Goal: Obtain resource: Obtain resource

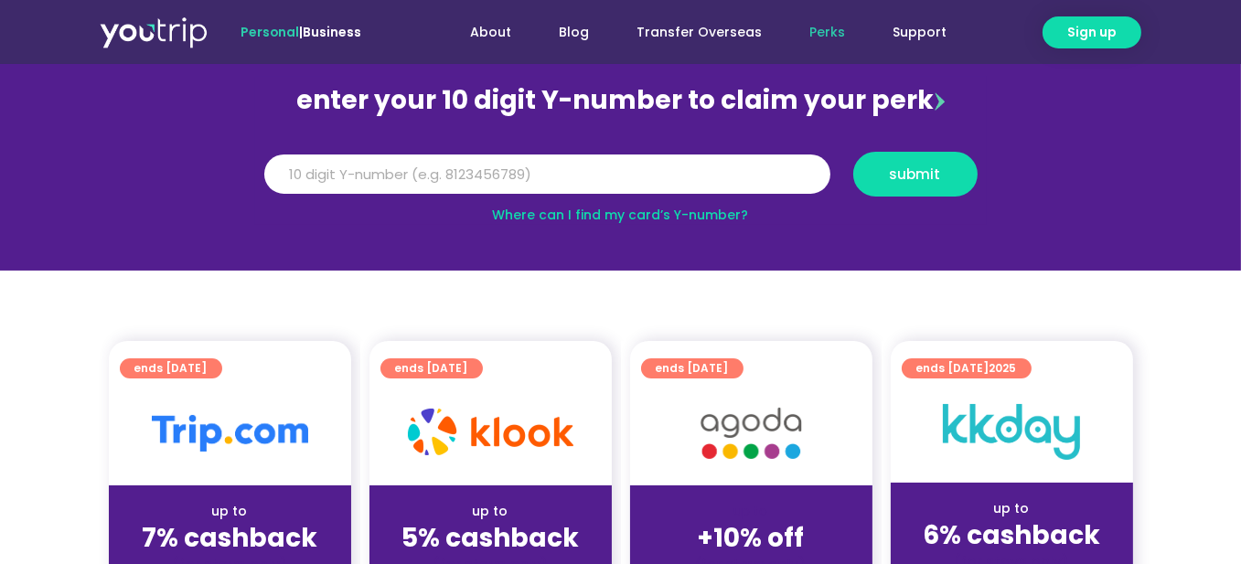
scroll to position [366, 0]
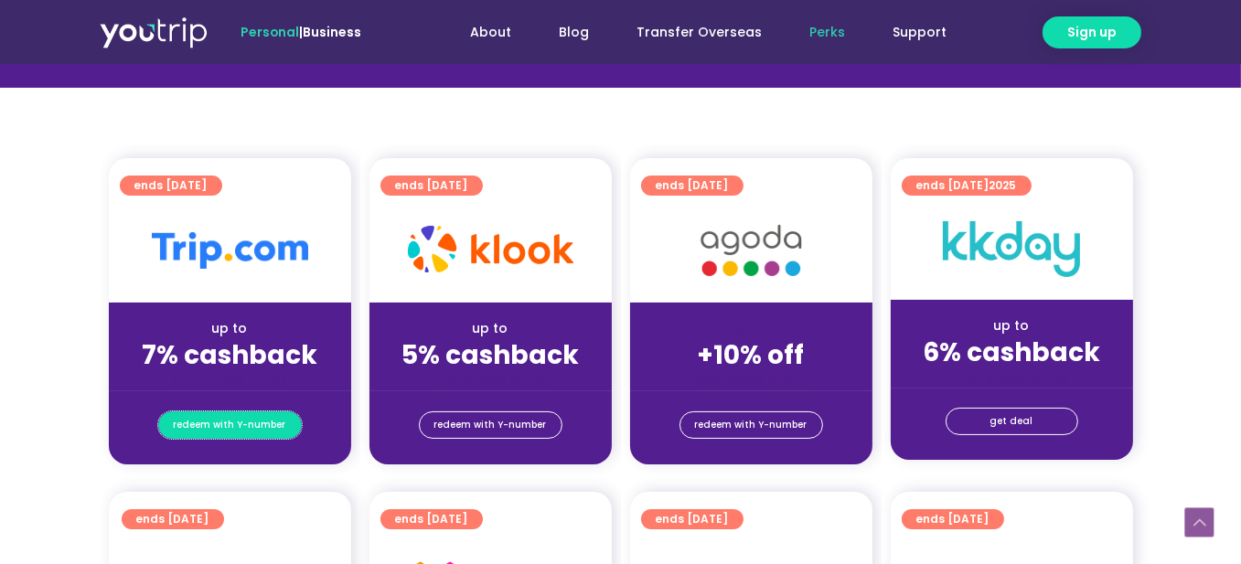
click at [222, 421] on span "redeem with Y-number" at bounding box center [230, 426] width 113 height 26
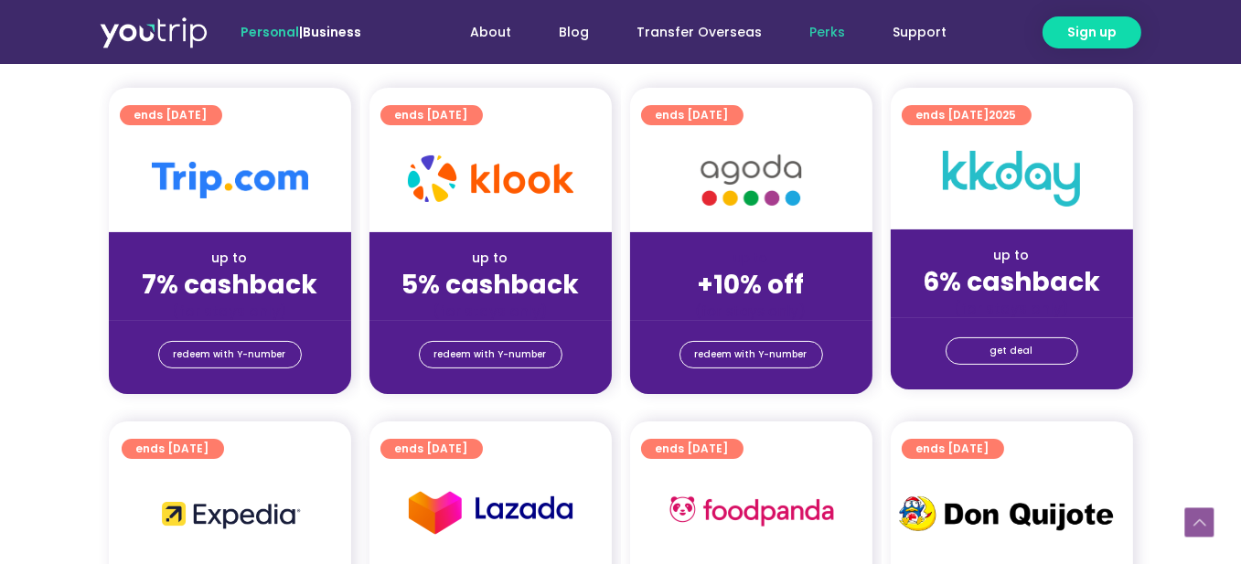
scroll to position [476, 0]
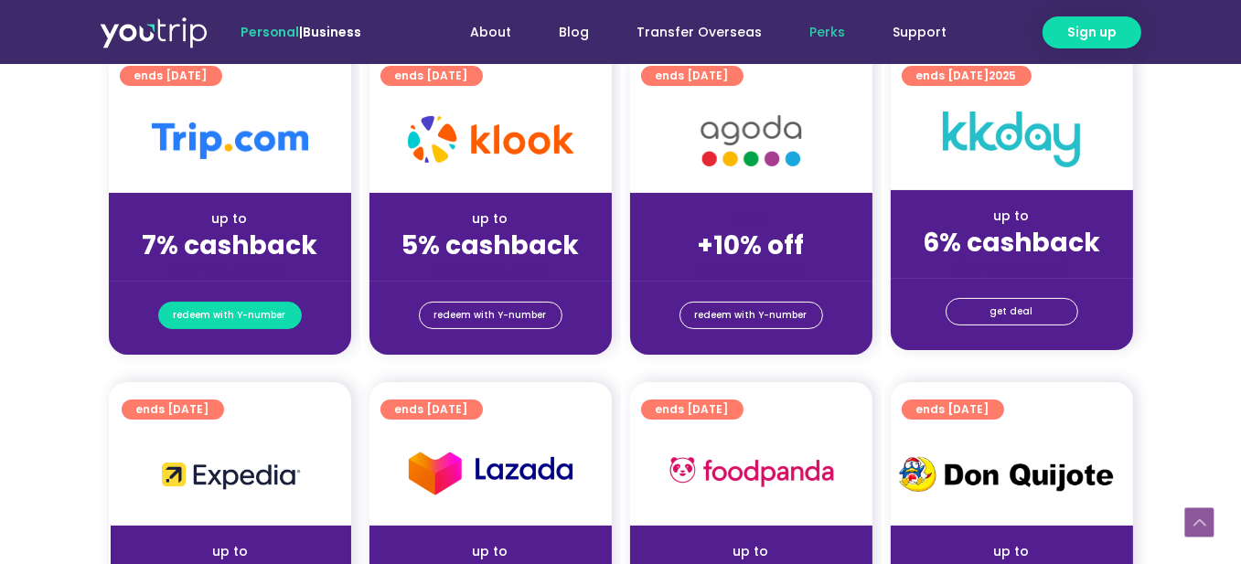
click at [240, 317] on span "redeem with Y-number" at bounding box center [230, 316] width 113 height 26
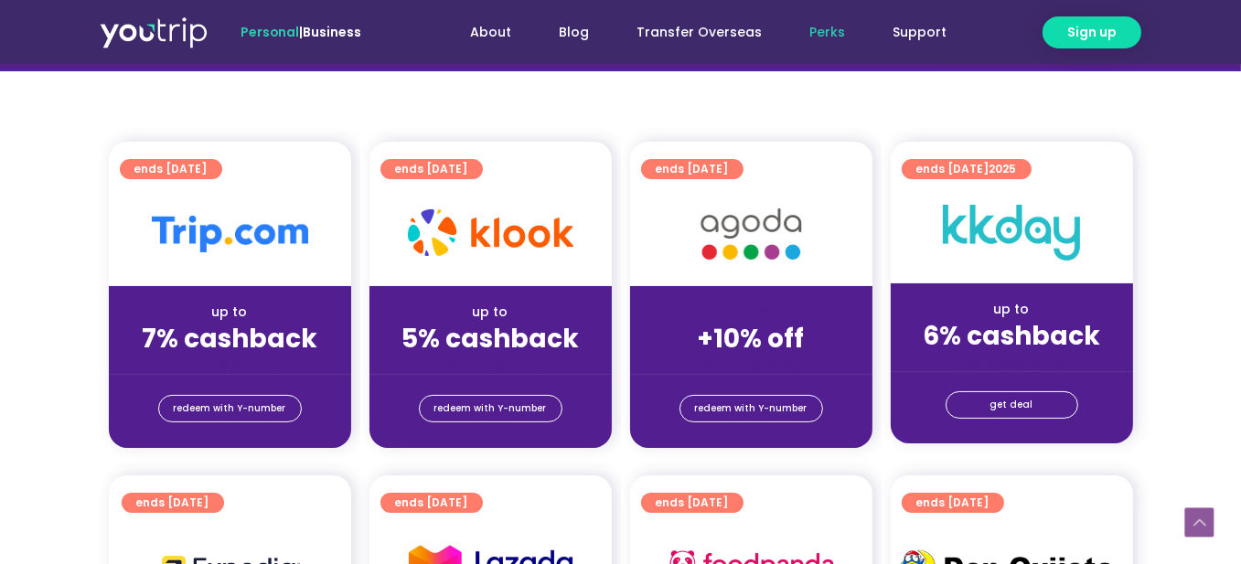
scroll to position [384, 0]
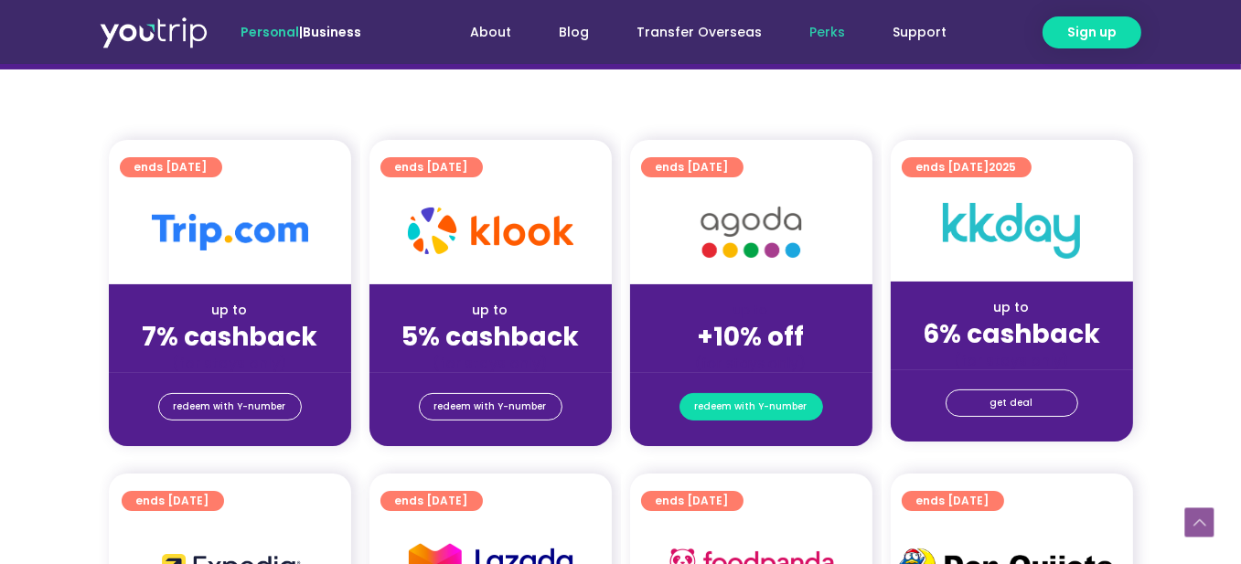
click at [760, 416] on span "redeem with Y-number" at bounding box center [751, 407] width 113 height 26
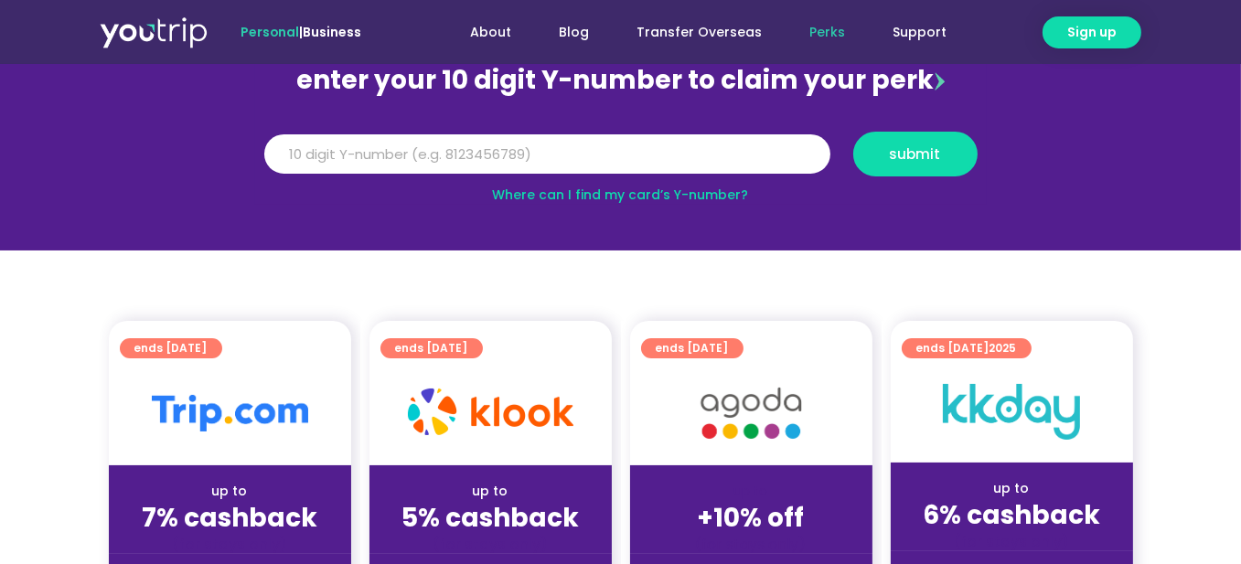
scroll to position [201, 0]
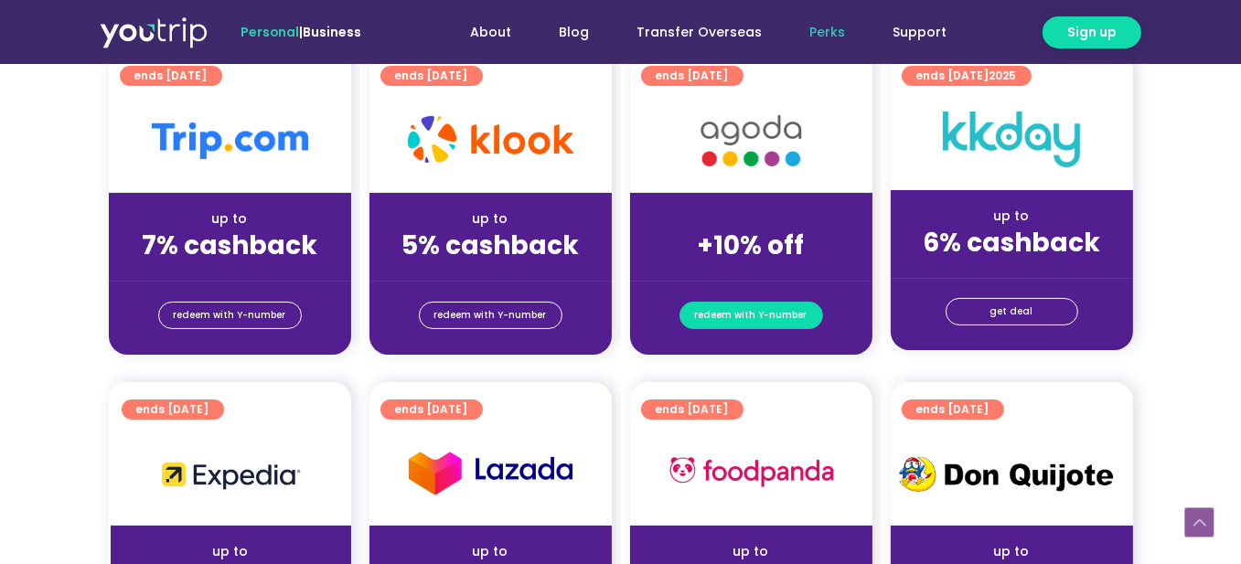
click at [768, 307] on span "redeem with Y-number" at bounding box center [751, 316] width 113 height 26
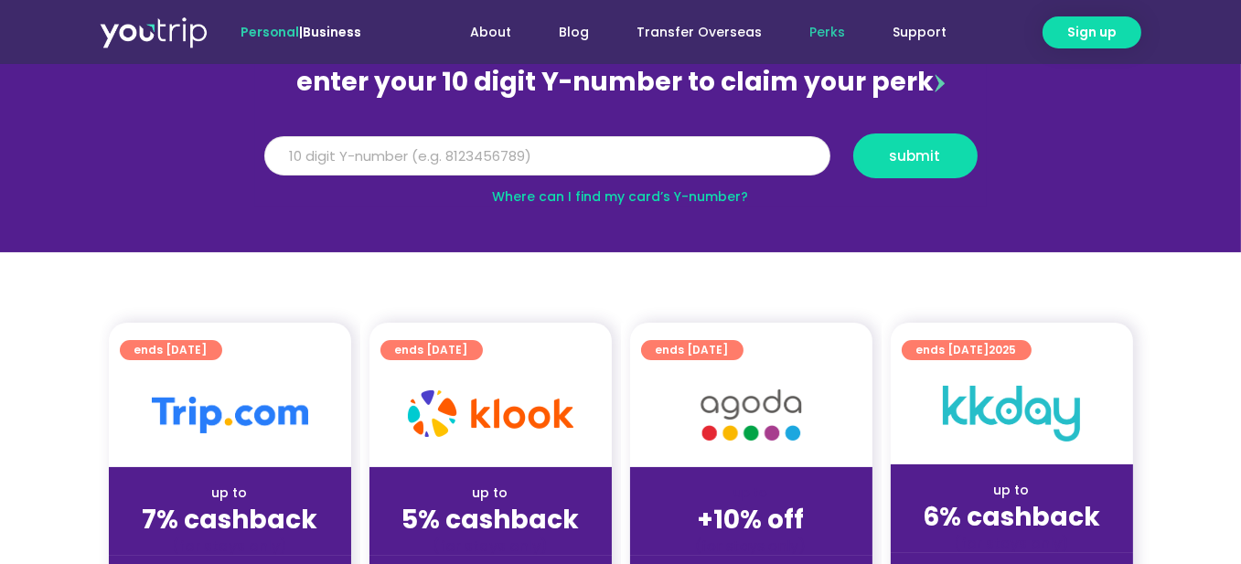
click at [521, 148] on input "Y Number" at bounding box center [547, 156] width 566 height 40
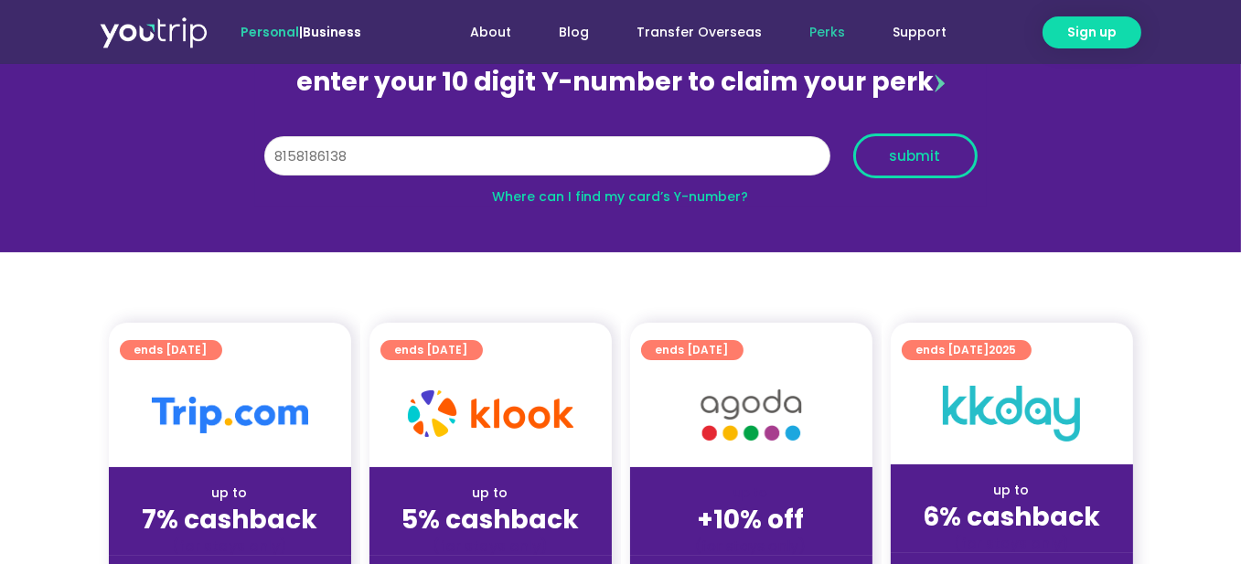
type input "8158186138"
click at [922, 161] on span "submit" at bounding box center [915, 156] width 51 height 14
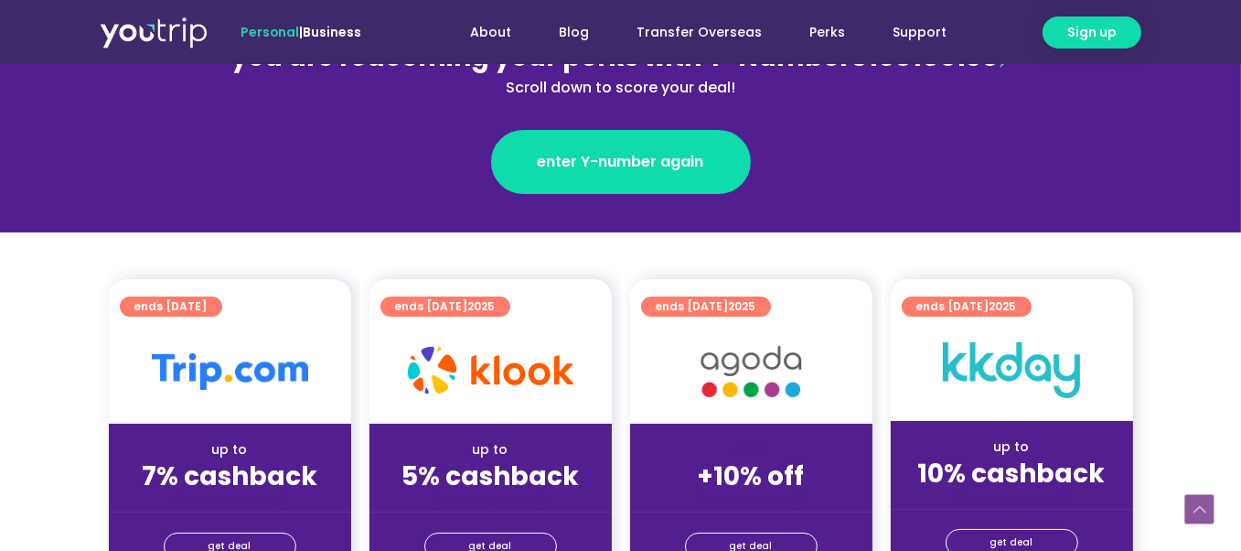
scroll to position [91, 0]
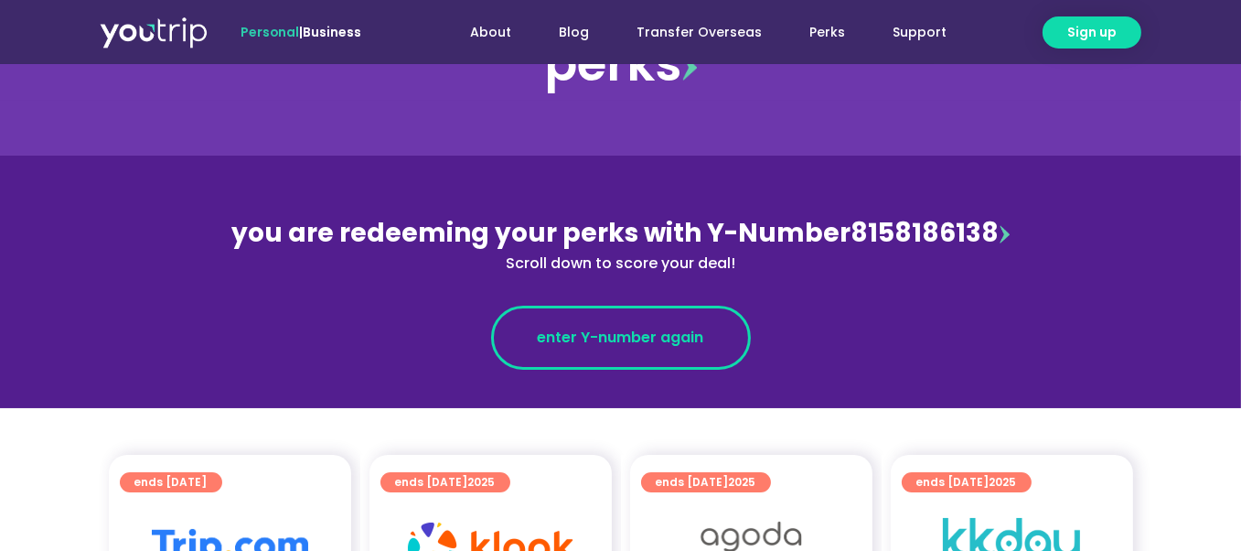
click at [665, 351] on link "enter Y-number again" at bounding box center [621, 338] width 260 height 64
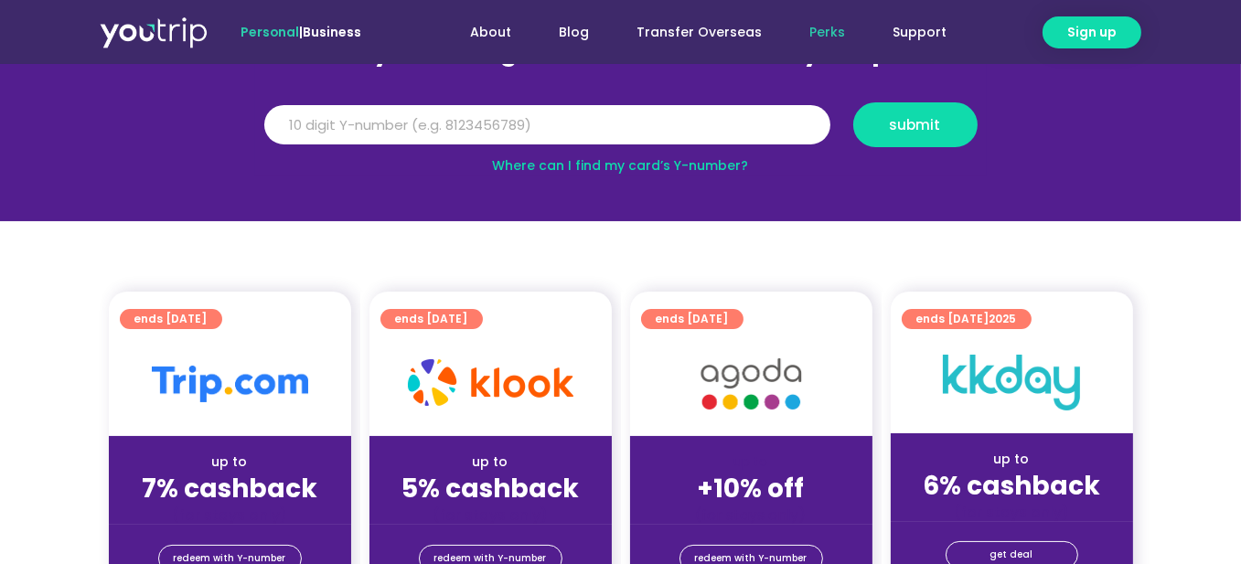
scroll to position [274, 0]
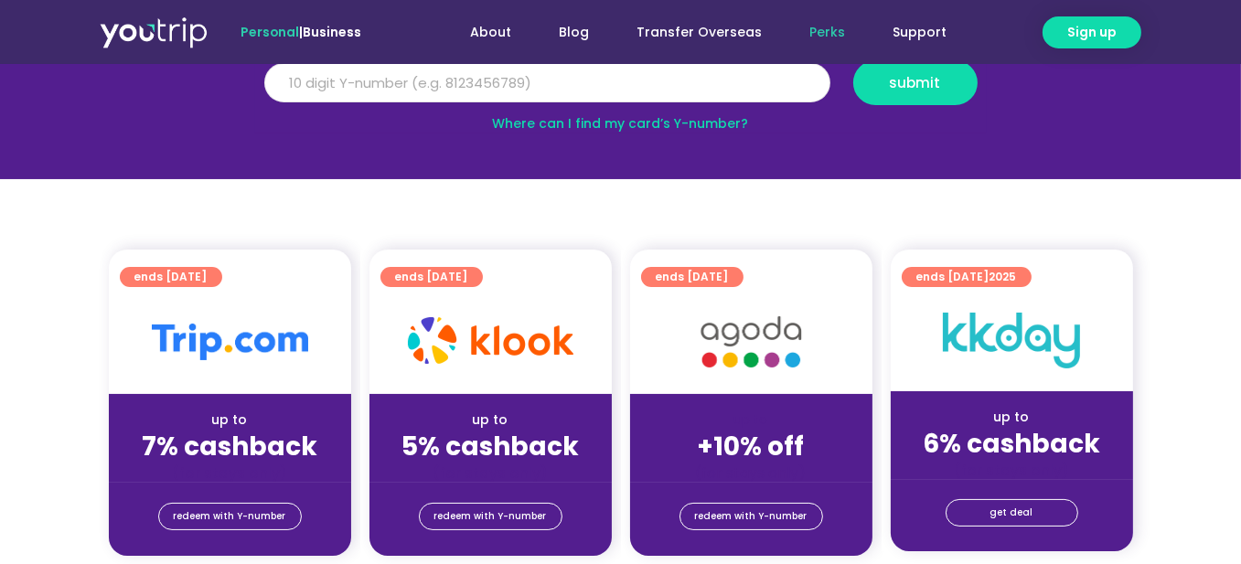
click at [693, 98] on input "Y Number" at bounding box center [547, 83] width 566 height 40
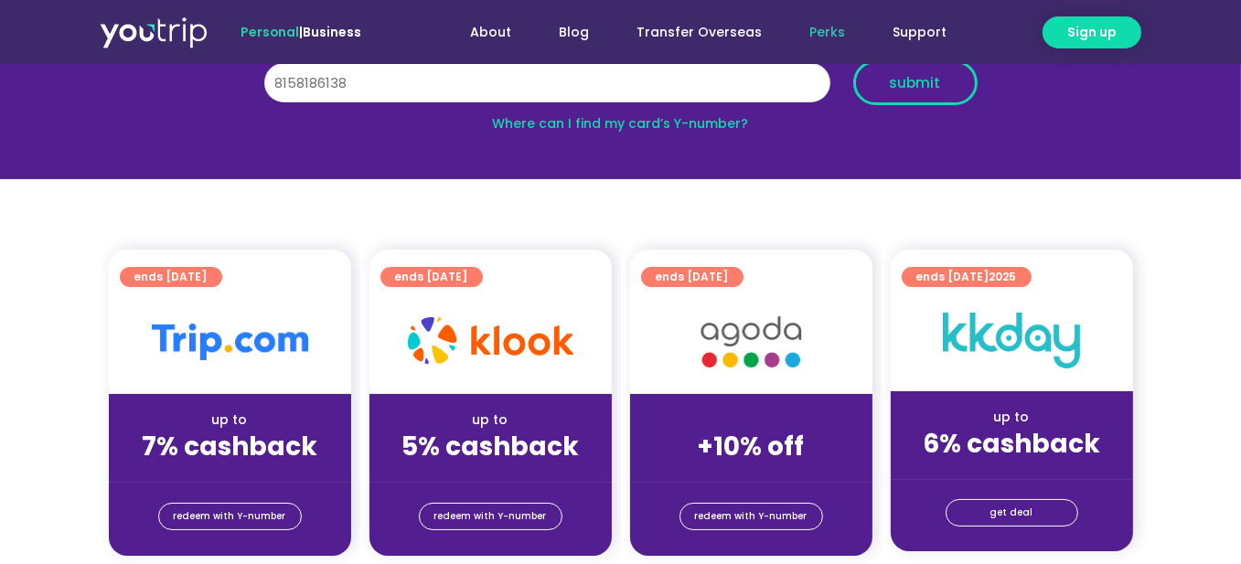
type input "8158186138"
click at [917, 77] on span "submit" at bounding box center [915, 83] width 51 height 14
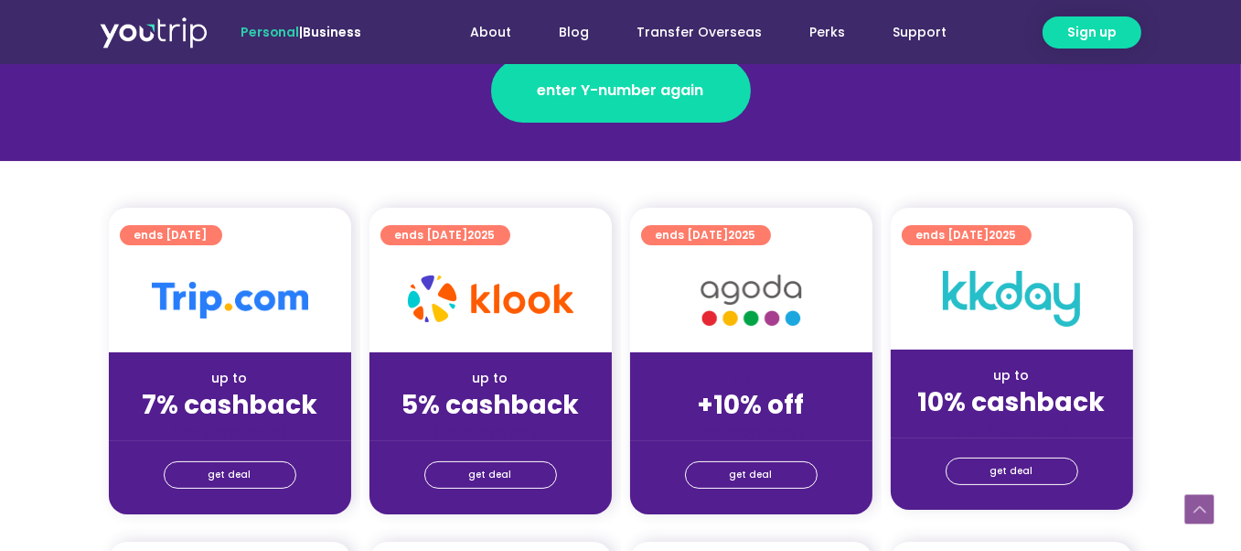
scroll to position [366, 0]
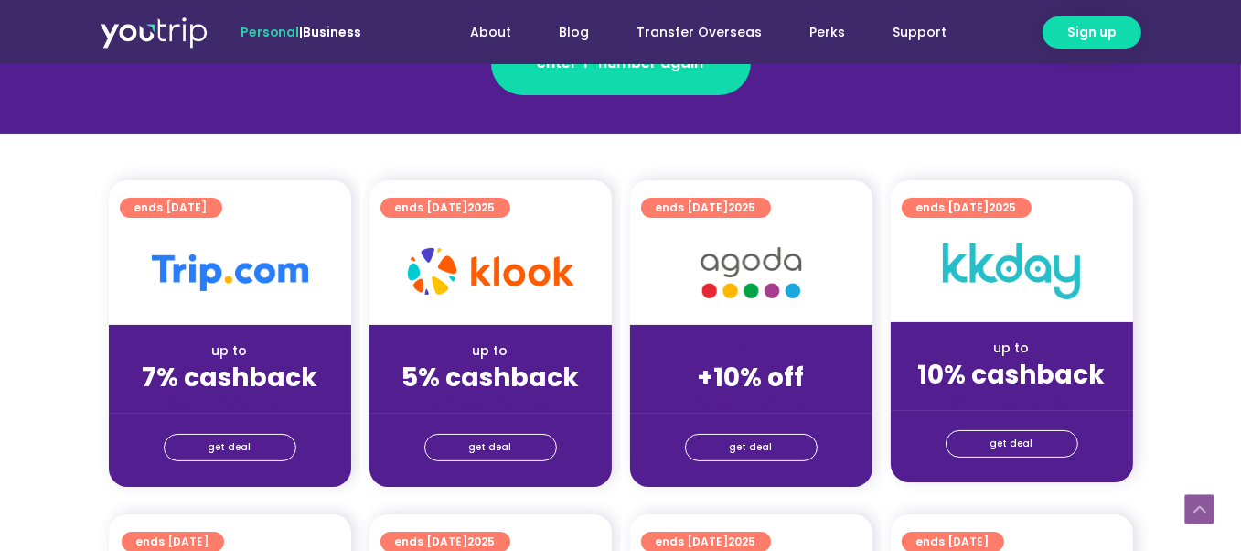
click at [151, 32] on img at bounding box center [154, 32] width 108 height 33
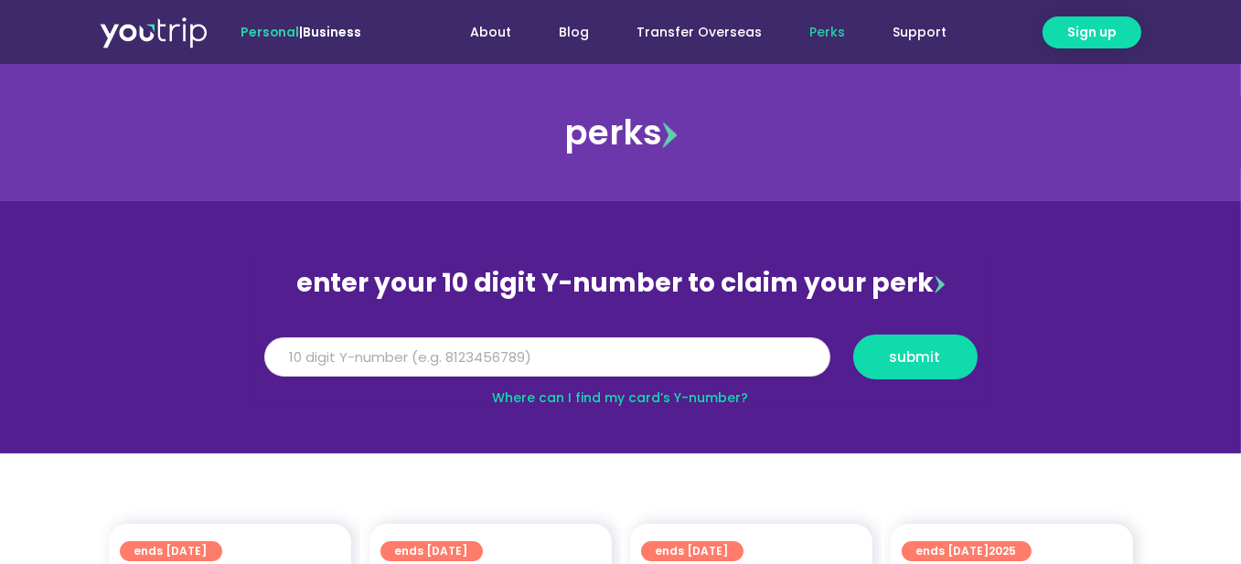
click at [702, 363] on input "Y Number" at bounding box center [547, 358] width 566 height 40
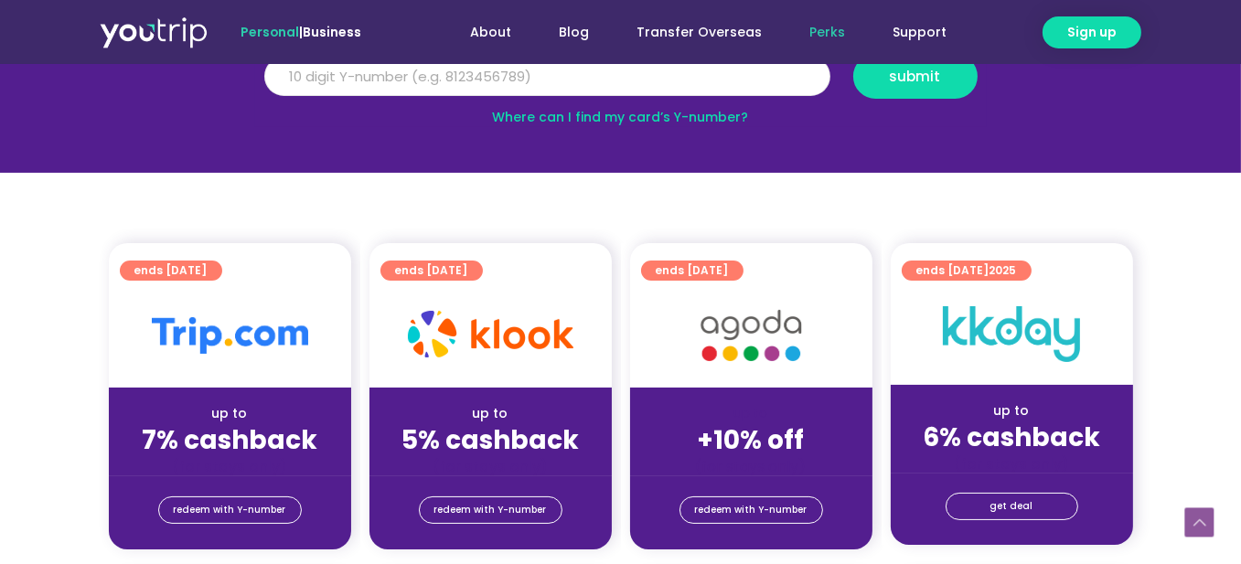
scroll to position [366, 0]
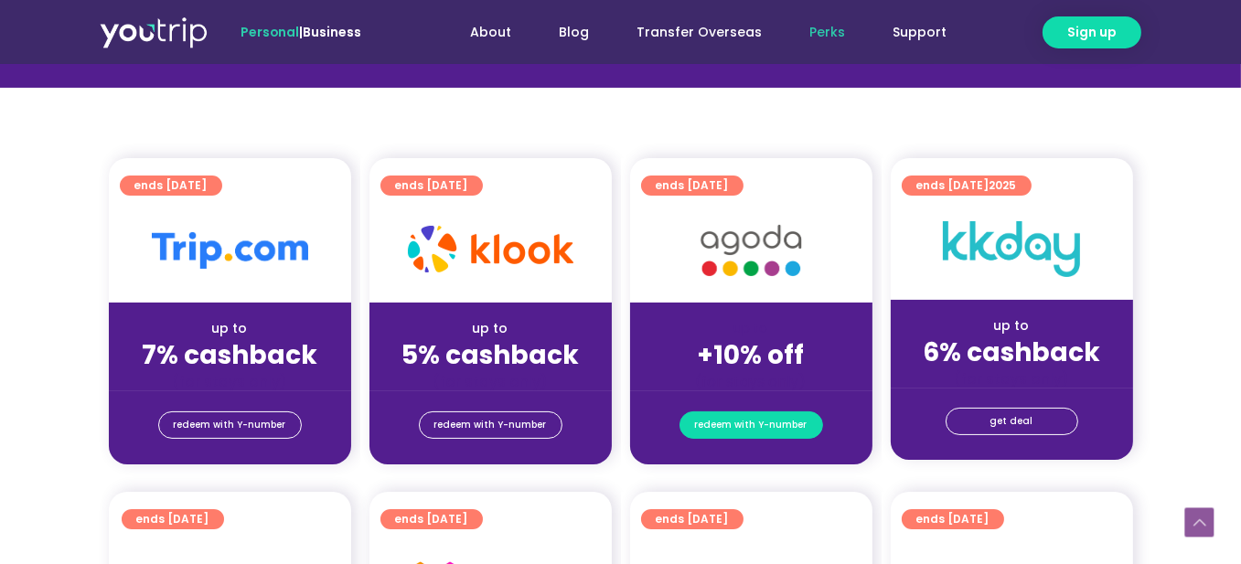
click at [767, 423] on span "redeem with Y-number" at bounding box center [751, 426] width 113 height 26
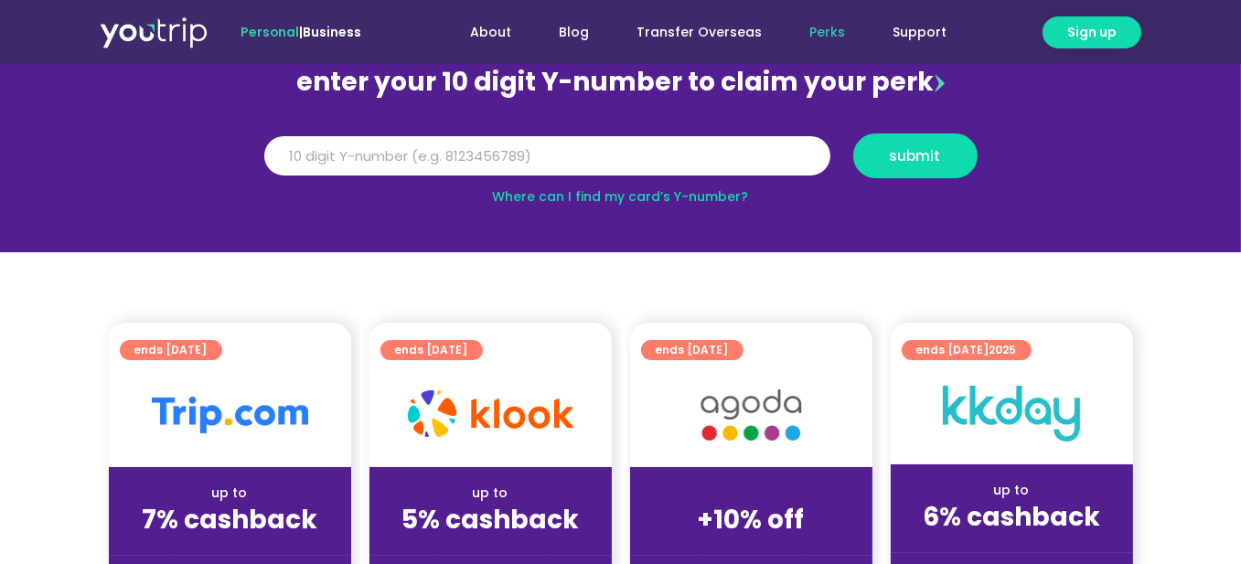
scroll to position [201, 0]
click at [668, 155] on input "Y Number" at bounding box center [547, 156] width 566 height 40
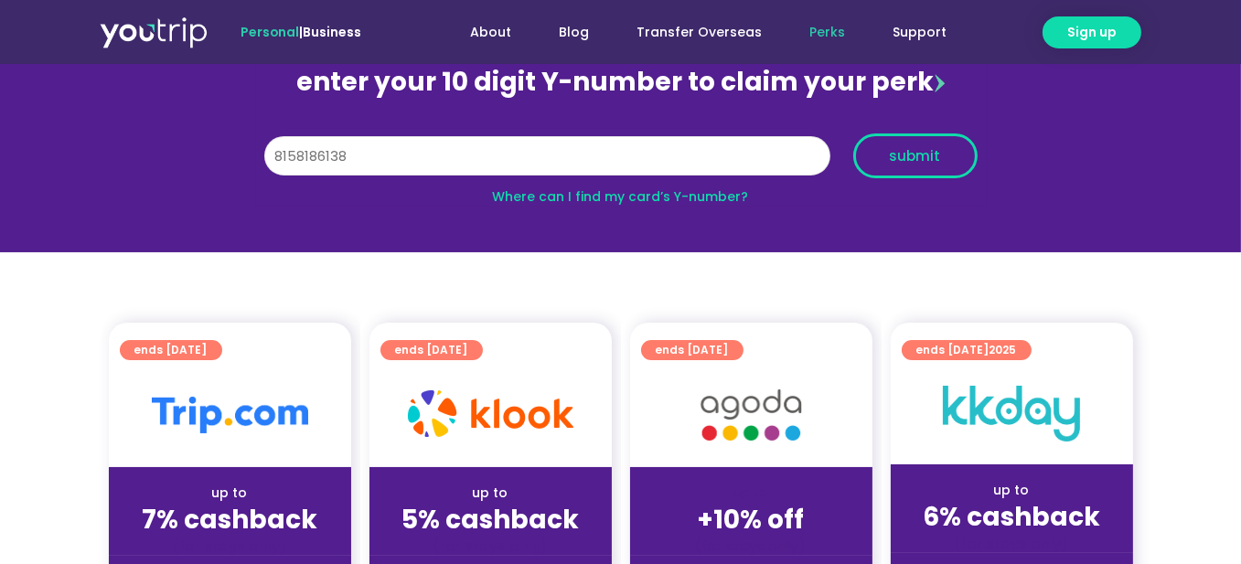
type input "8158186138"
click at [878, 156] on span "submit" at bounding box center [915, 156] width 93 height 14
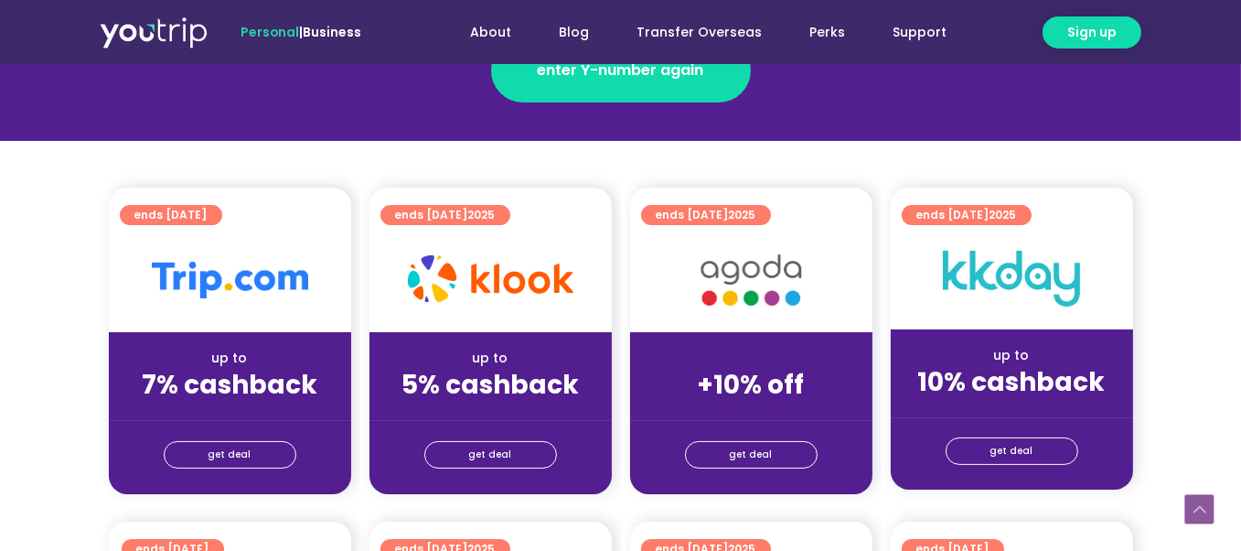
scroll to position [366, 0]
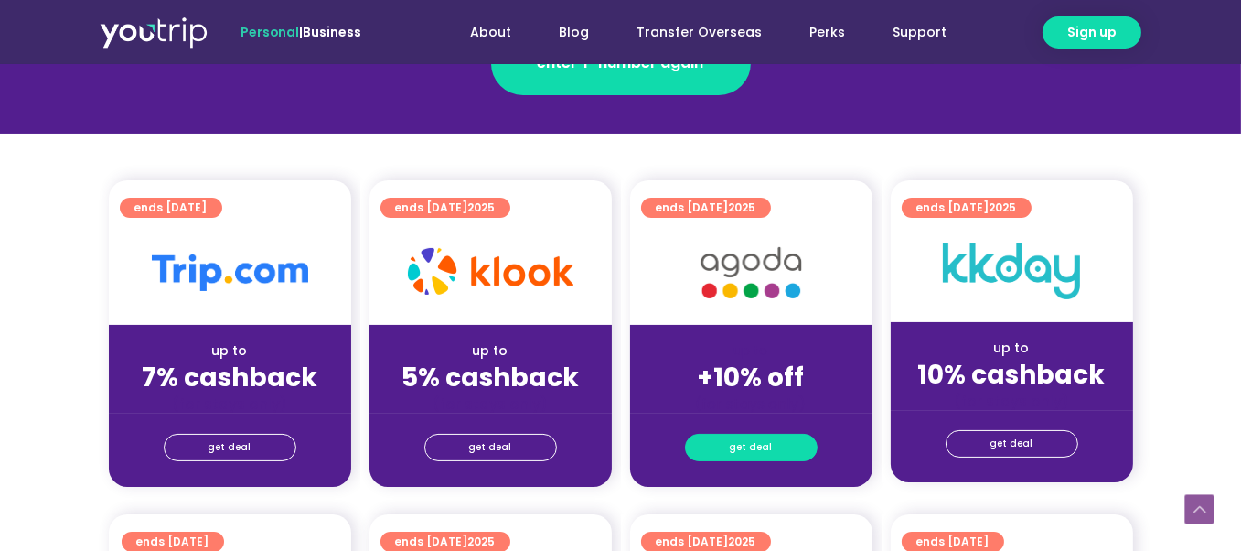
click at [734, 448] on span "get deal" at bounding box center [751, 448] width 43 height 26
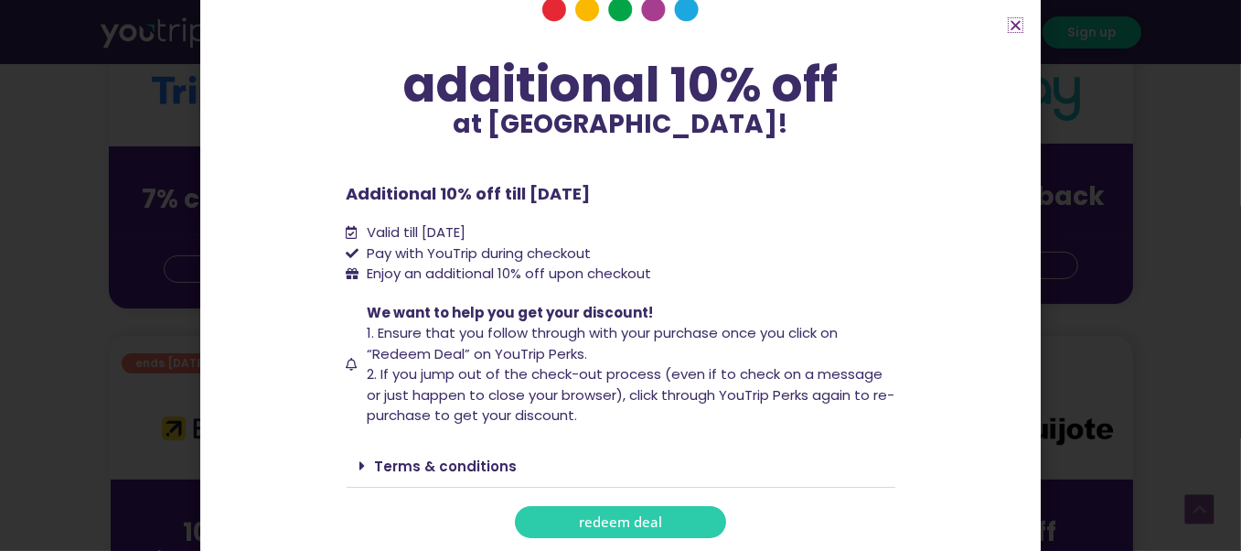
scroll to position [549, 0]
click at [617, 527] on span "redeem deal" at bounding box center [620, 522] width 83 height 14
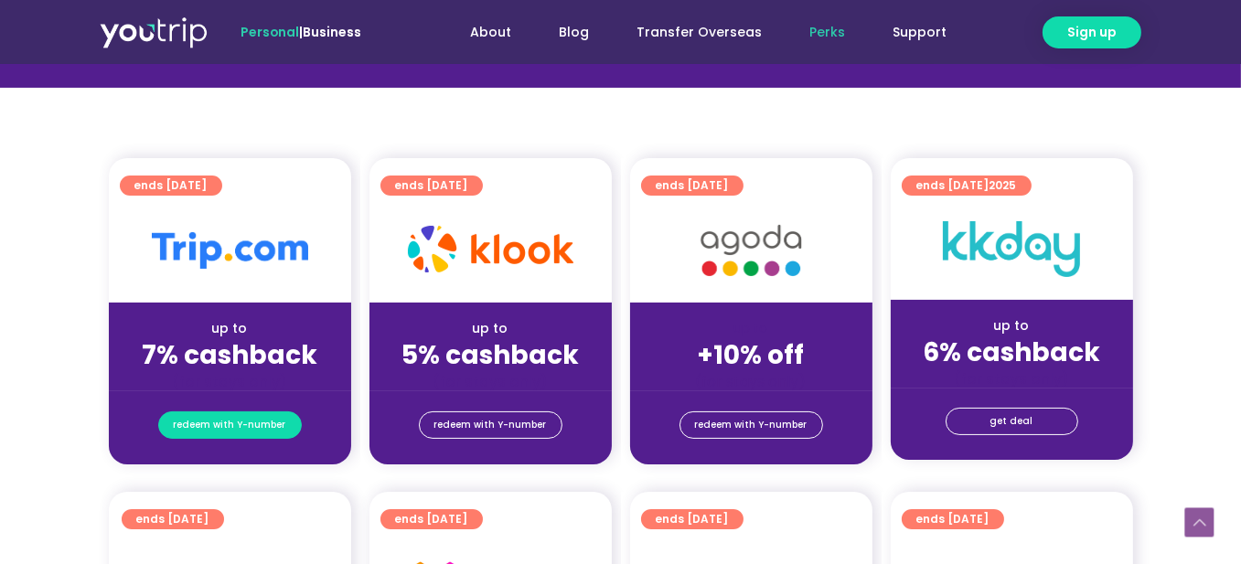
click at [249, 424] on span "redeem with Y-number" at bounding box center [230, 426] width 113 height 26
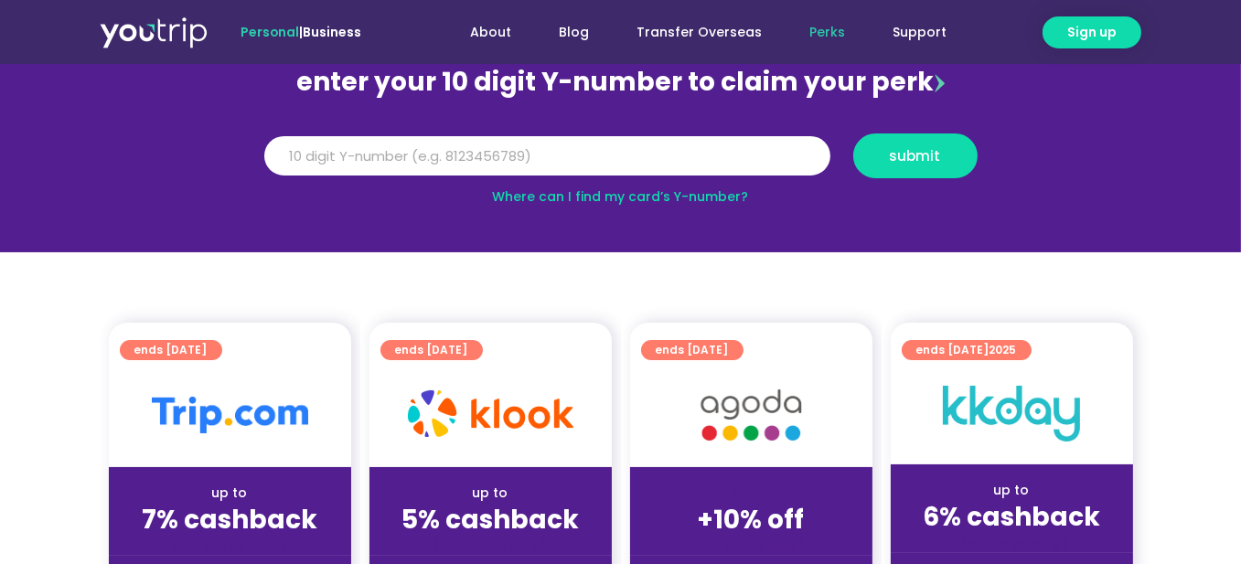
scroll to position [201, 0]
click at [510, 165] on input "Y Number" at bounding box center [547, 156] width 566 height 40
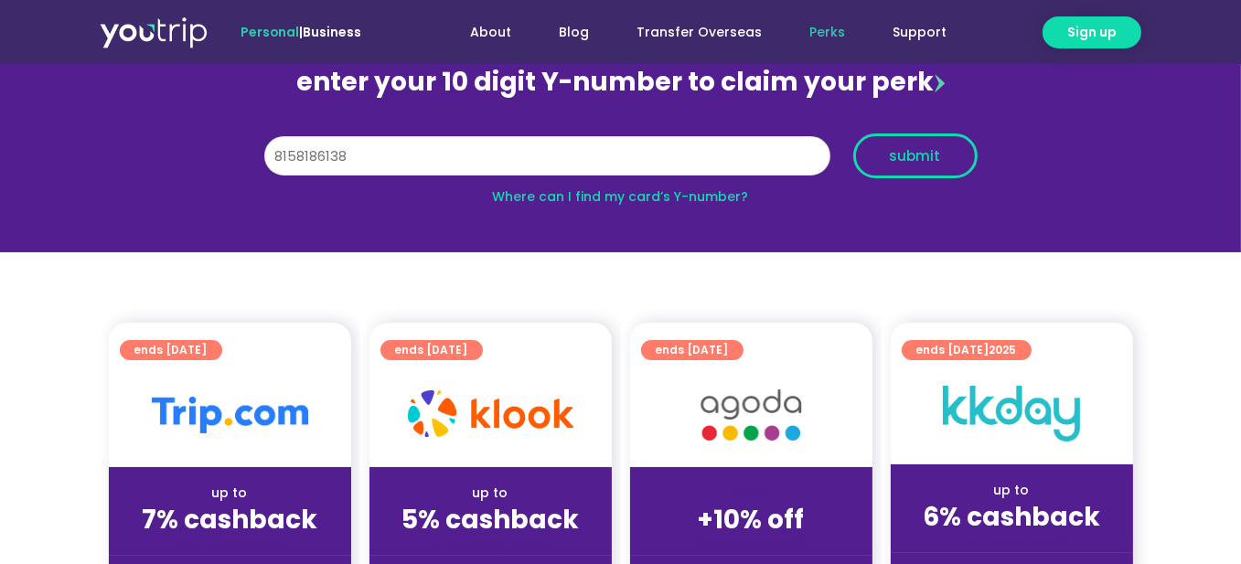
type input "8158186138"
click at [894, 137] on button "submit" at bounding box center [915, 156] width 124 height 45
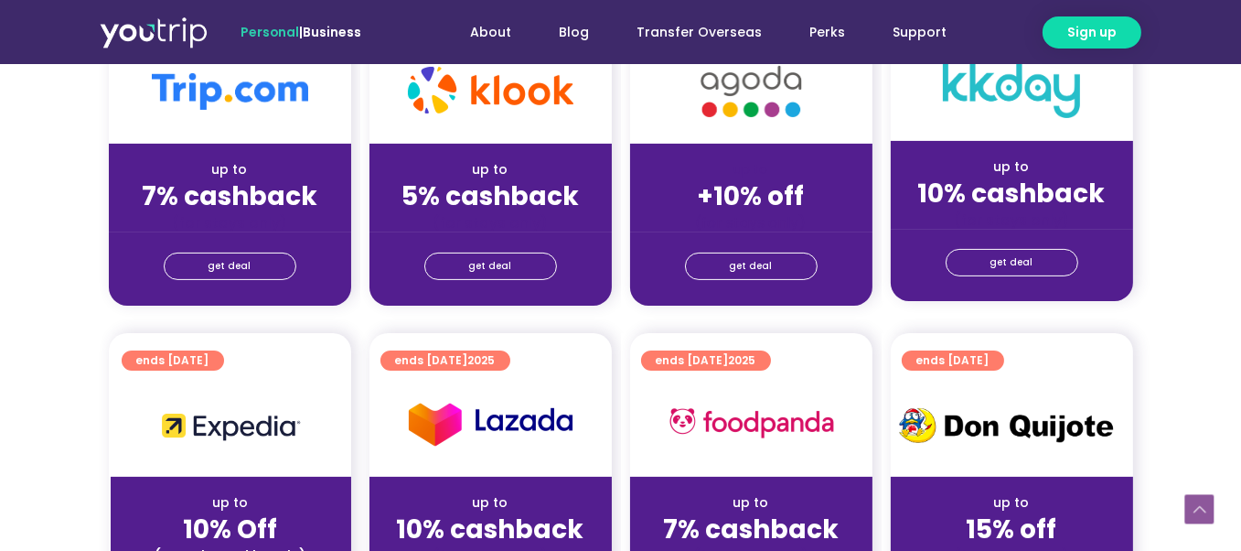
scroll to position [549, 0]
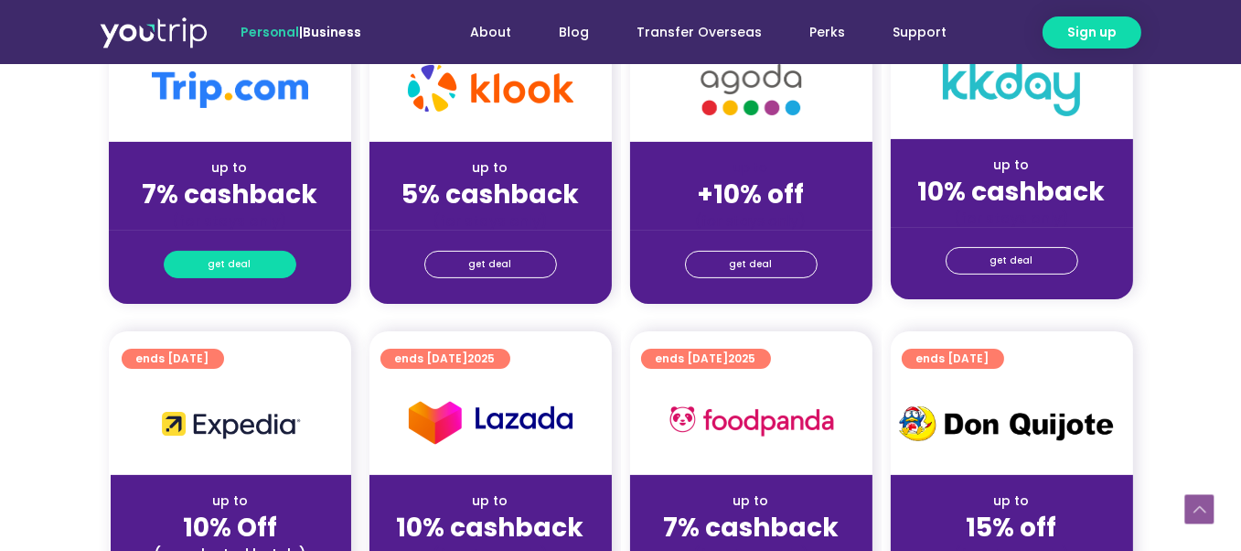
click at [267, 263] on link "get deal" at bounding box center [230, 264] width 133 height 27
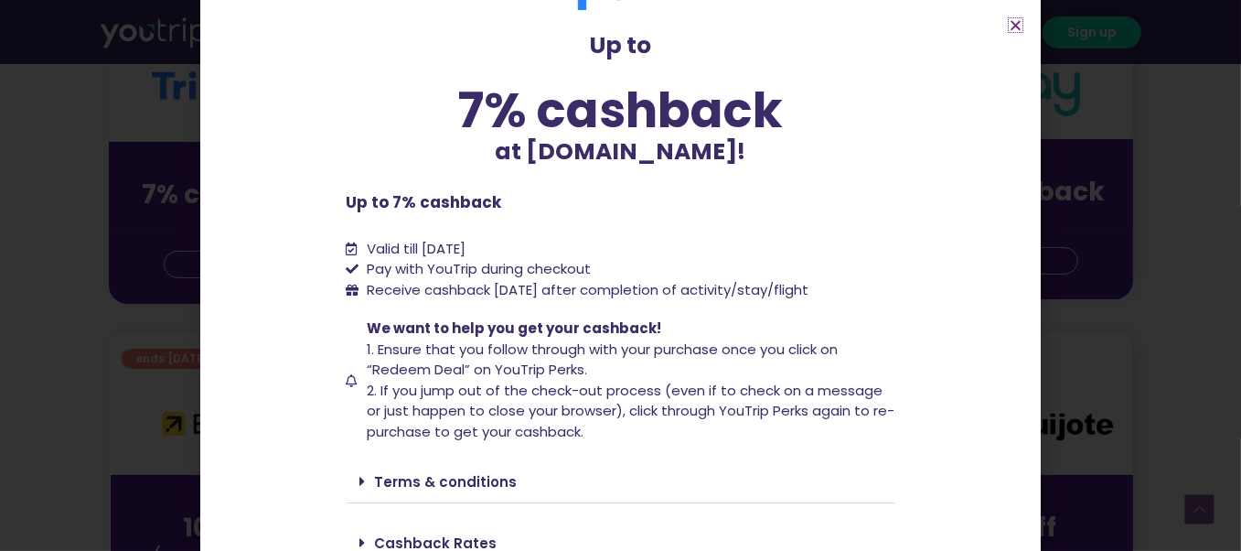
scroll to position [145, 0]
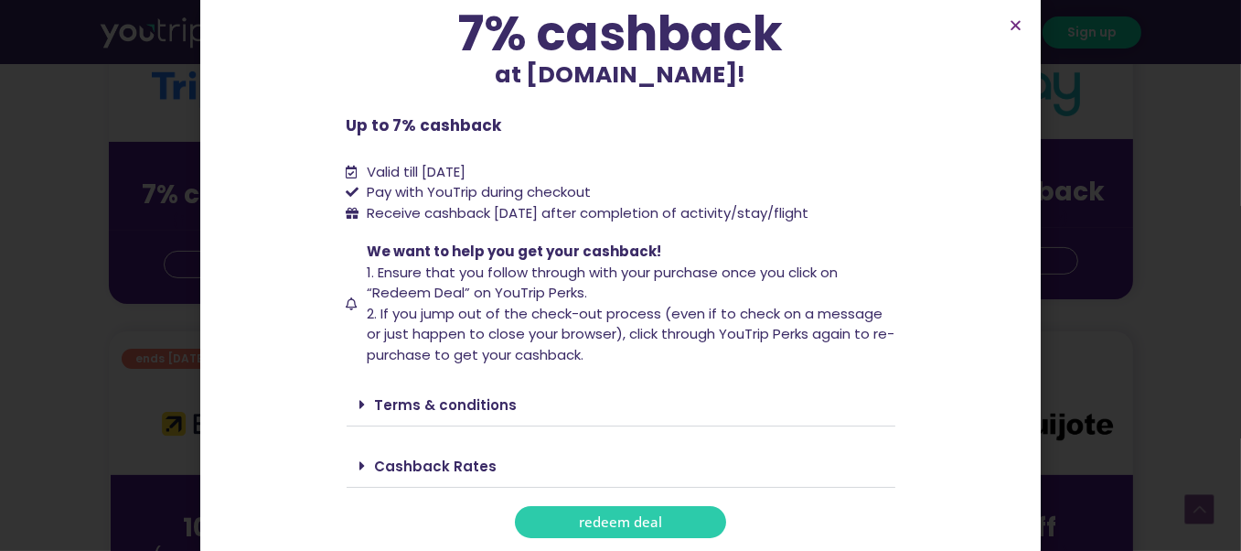
click at [532, 408] on div "Terms & conditions" at bounding box center [621, 404] width 549 height 43
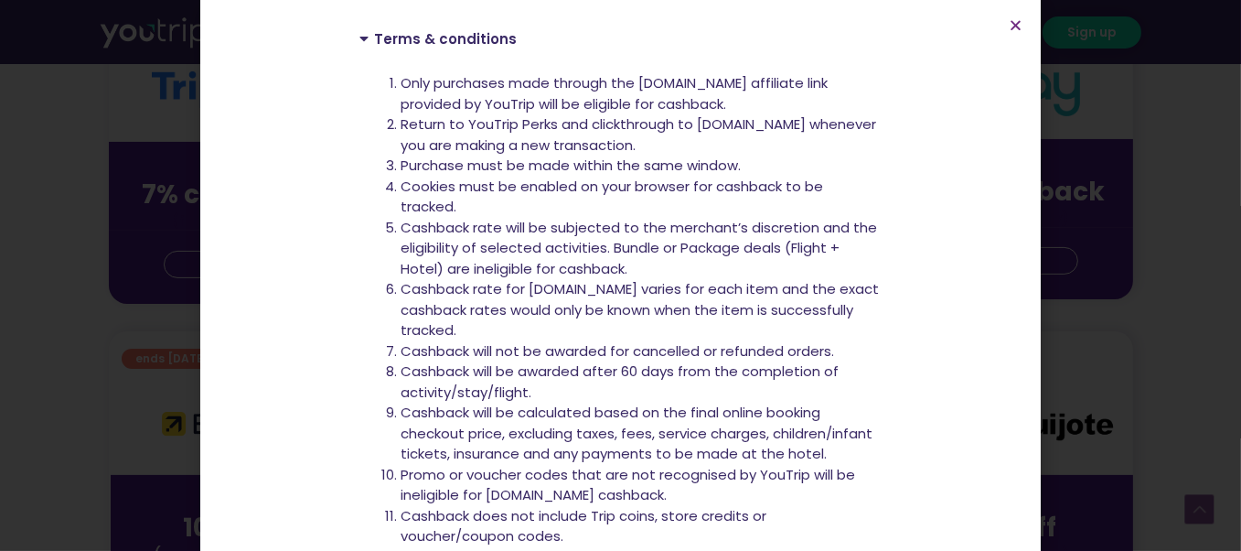
scroll to position [688, 0]
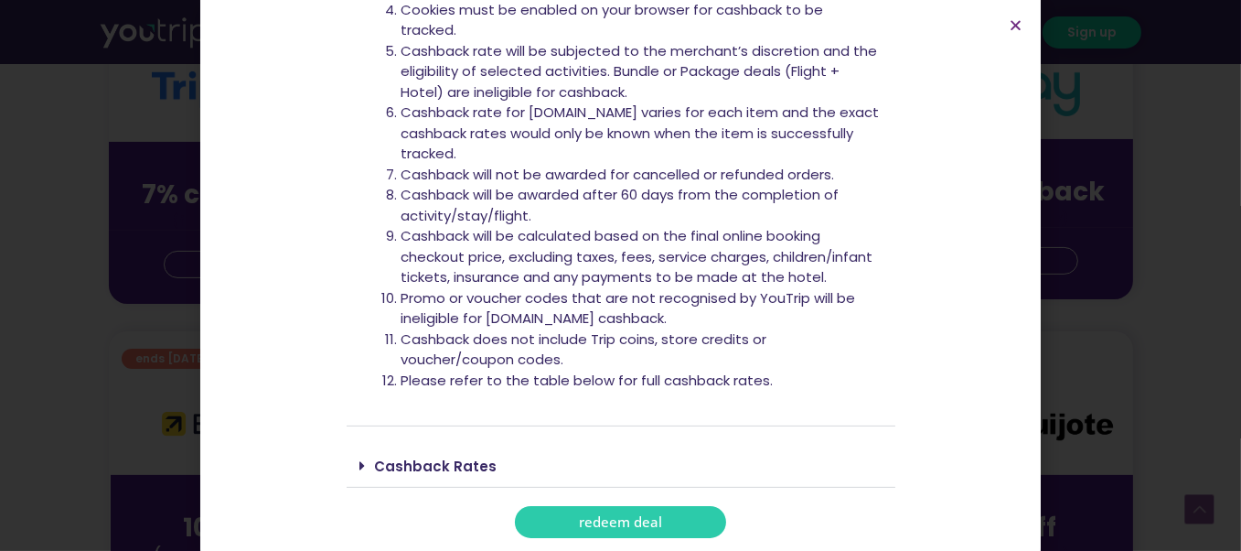
click at [529, 469] on div "Cashback Rates" at bounding box center [621, 466] width 549 height 43
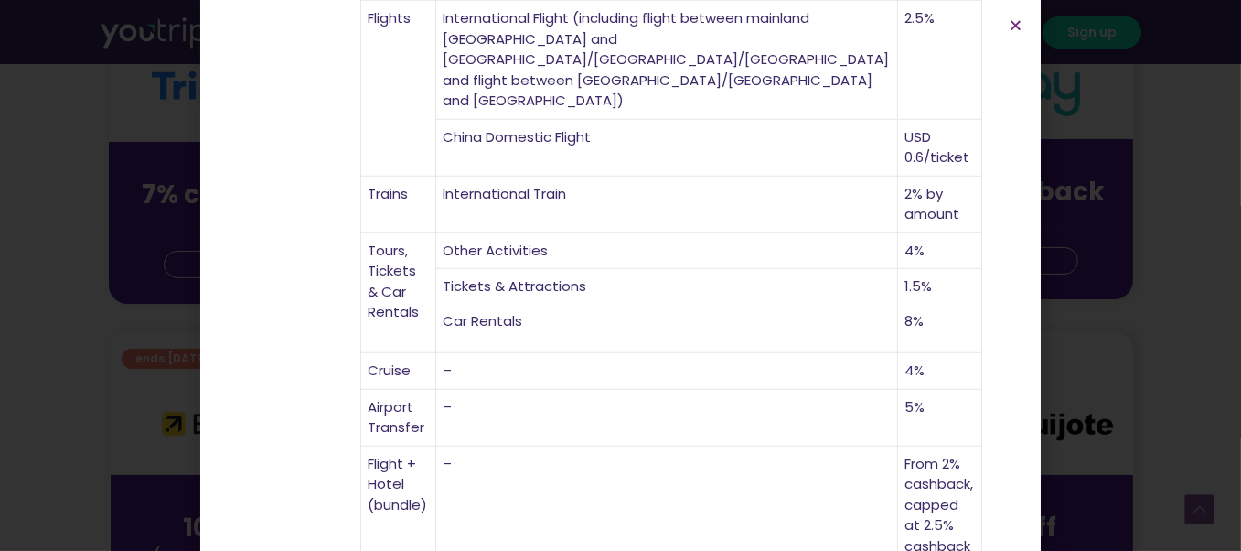
scroll to position [1287, 0]
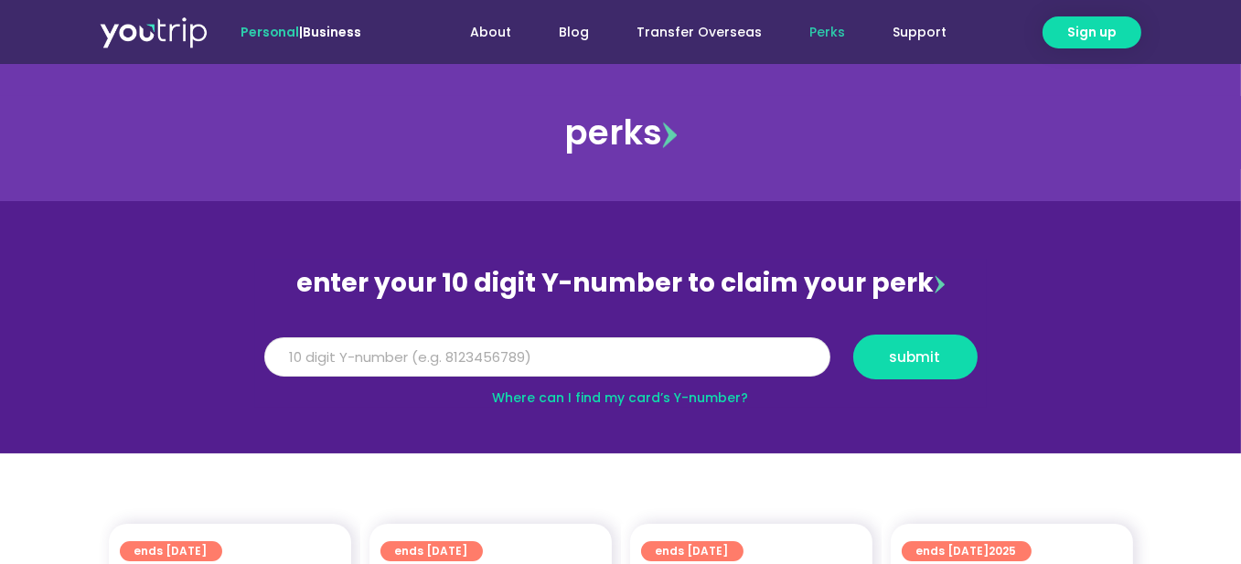
click at [517, 349] on input "Y Number" at bounding box center [547, 358] width 566 height 40
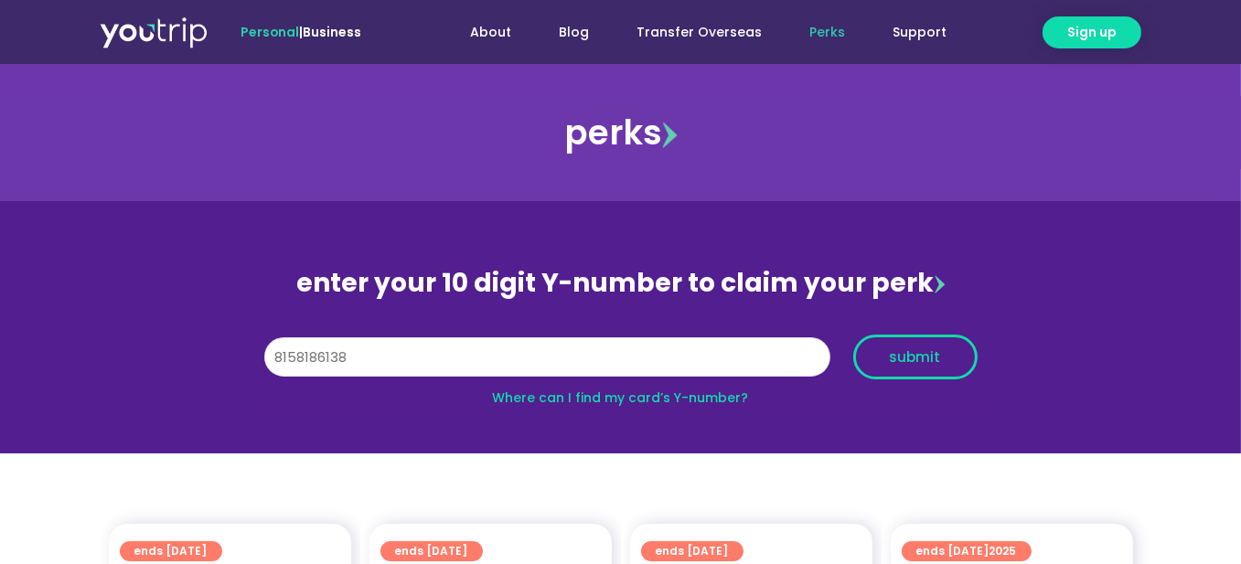
type input "8158186138"
click at [917, 353] on span "submit" at bounding box center [915, 357] width 51 height 14
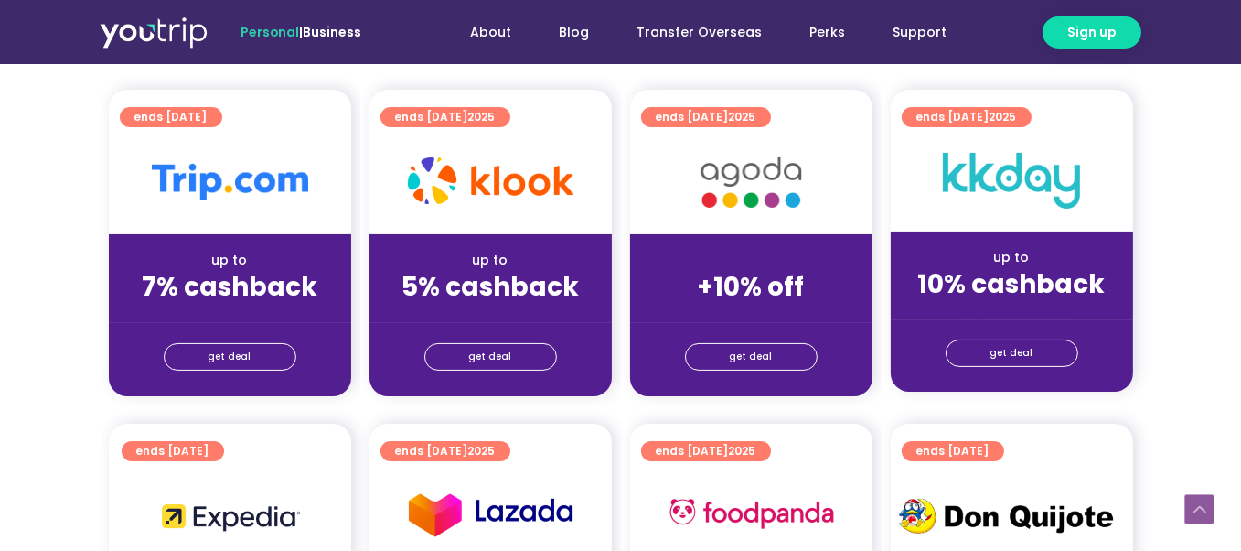
scroll to position [457, 0]
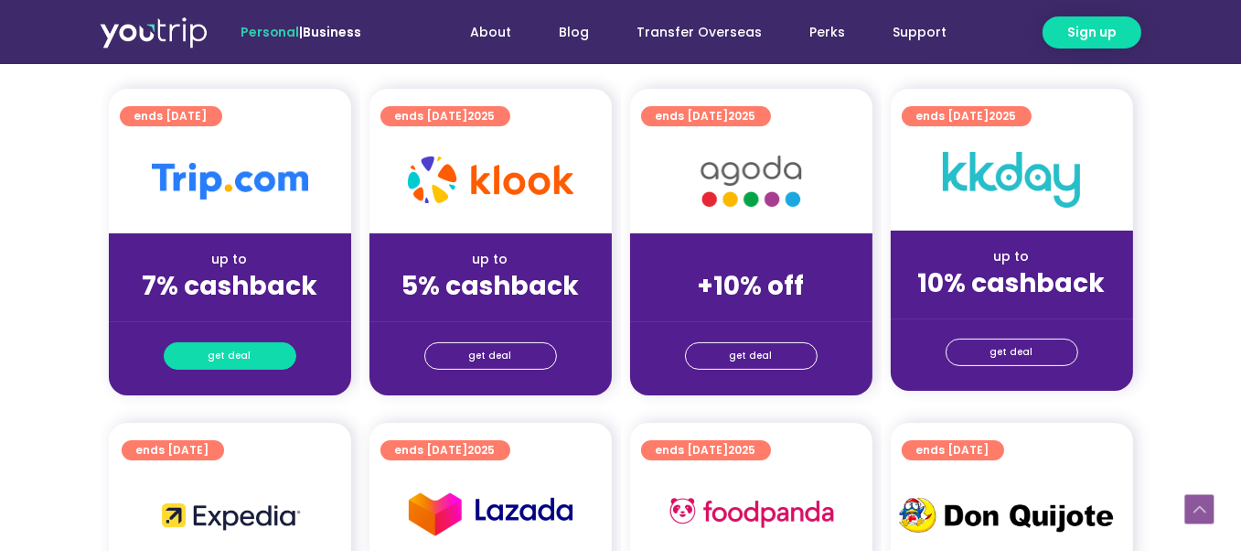
click at [258, 353] on link "get deal" at bounding box center [230, 355] width 133 height 27
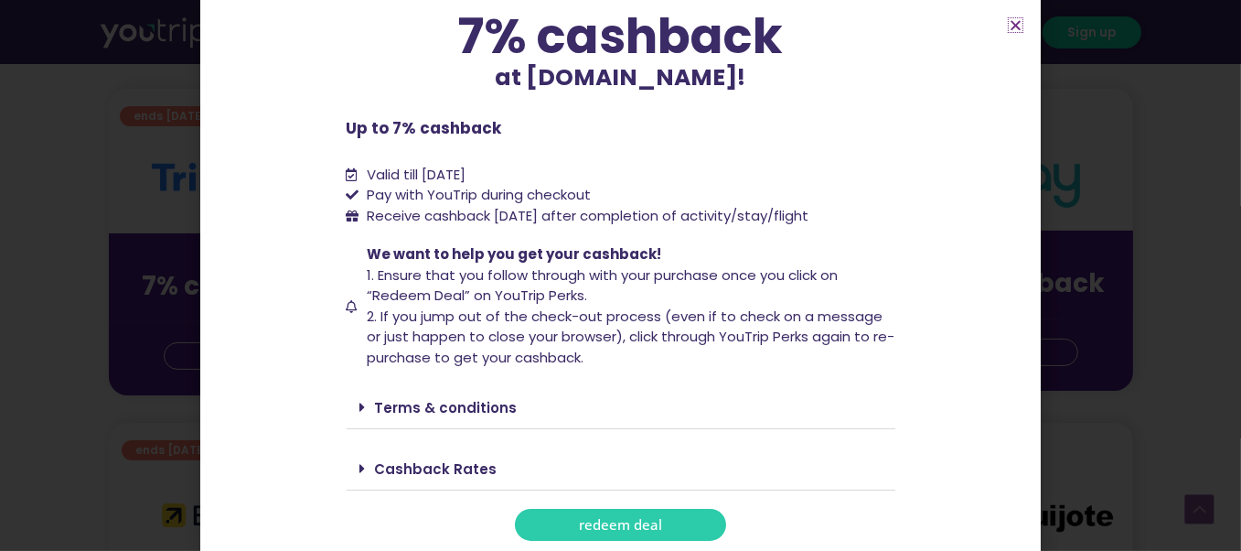
scroll to position [145, 0]
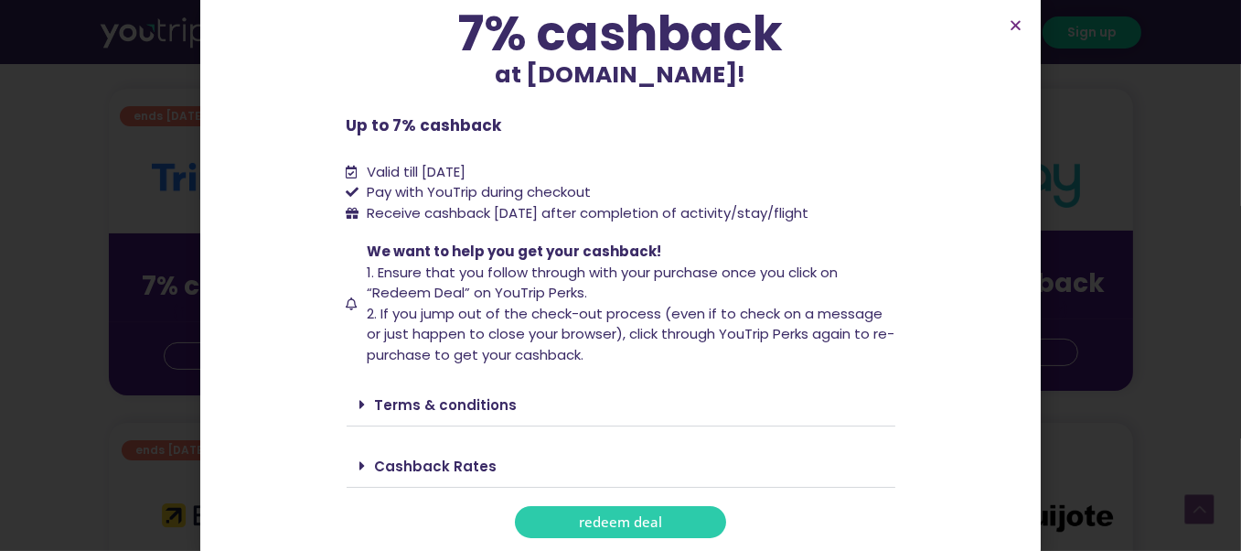
click at [653, 523] on span "redeem deal" at bounding box center [620, 522] width 83 height 14
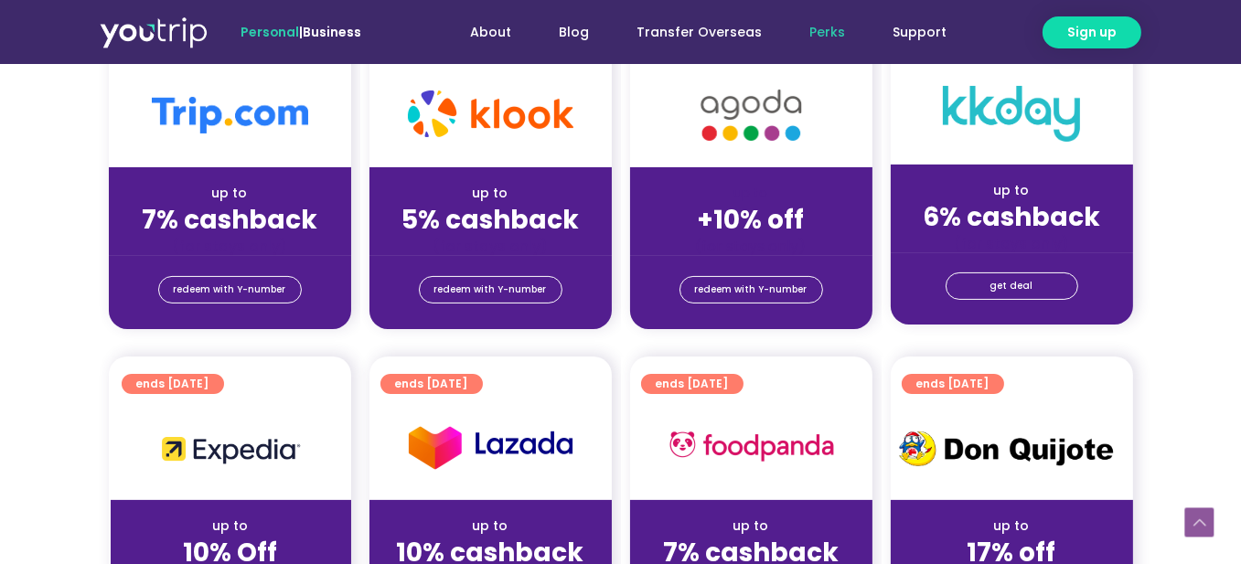
scroll to position [640, 0]
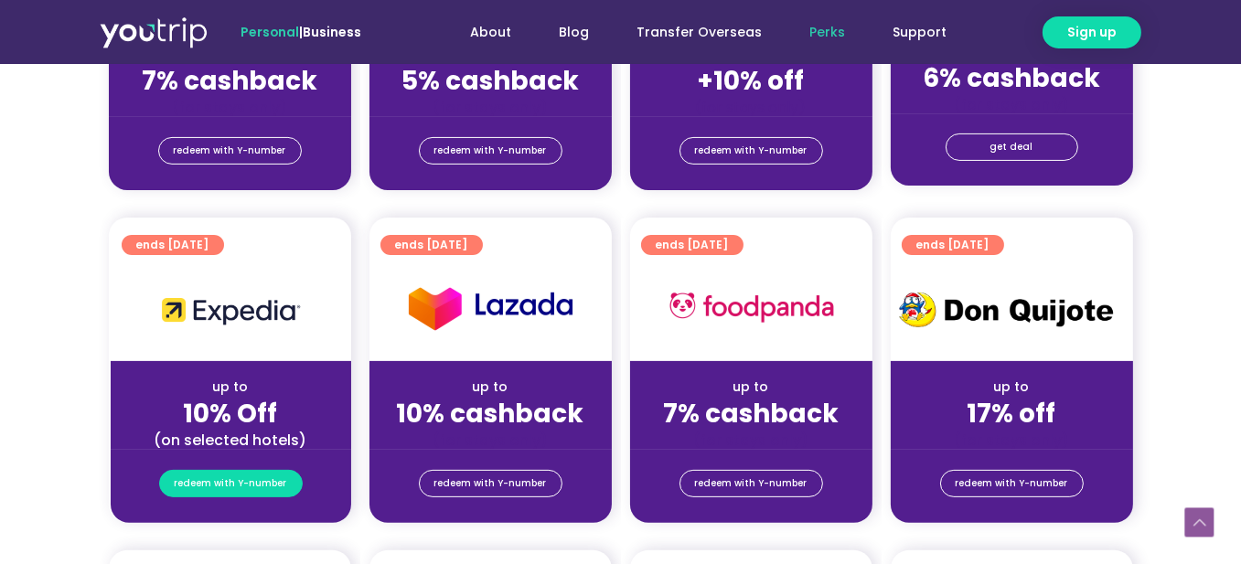
click at [221, 477] on span "redeem with Y-number" at bounding box center [231, 484] width 113 height 26
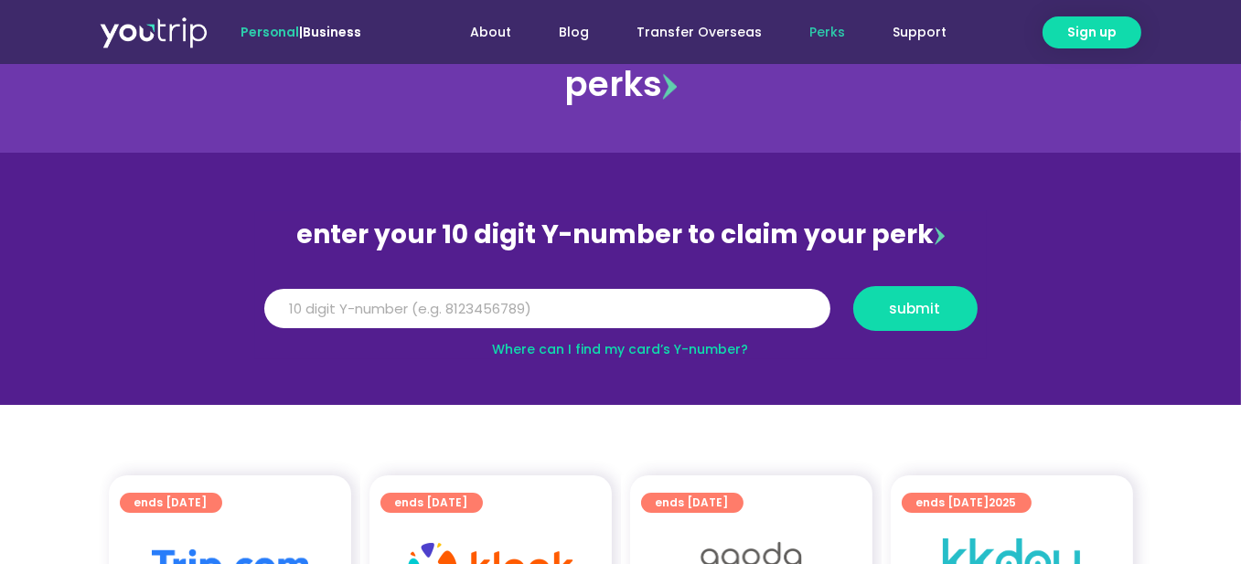
scroll to position [45, 0]
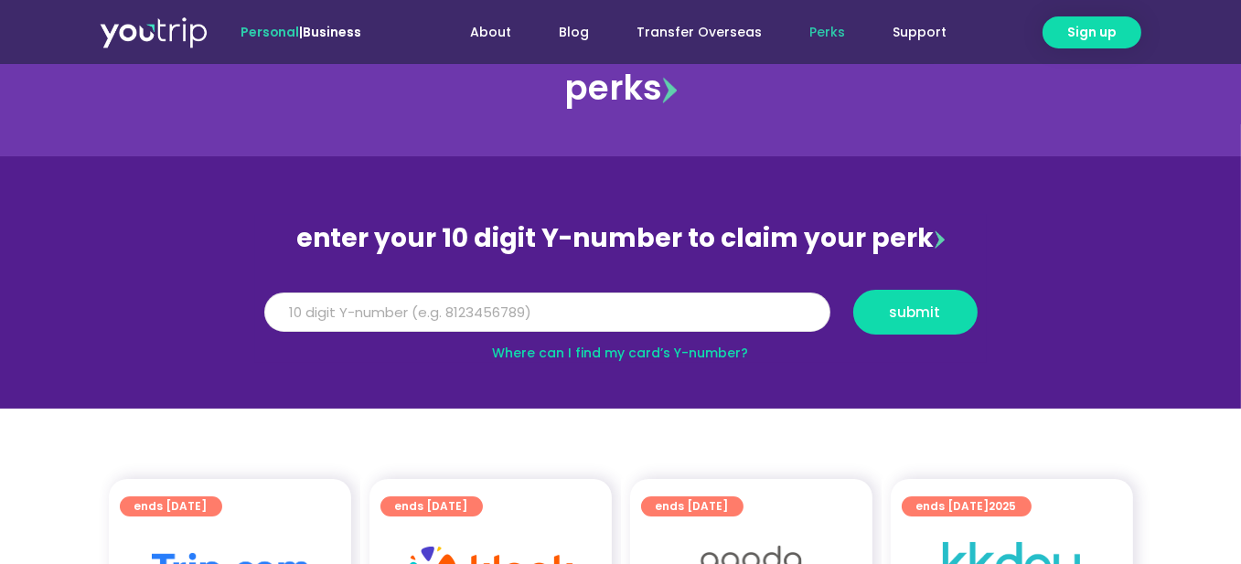
click at [605, 326] on input "Y Number" at bounding box center [547, 313] width 566 height 40
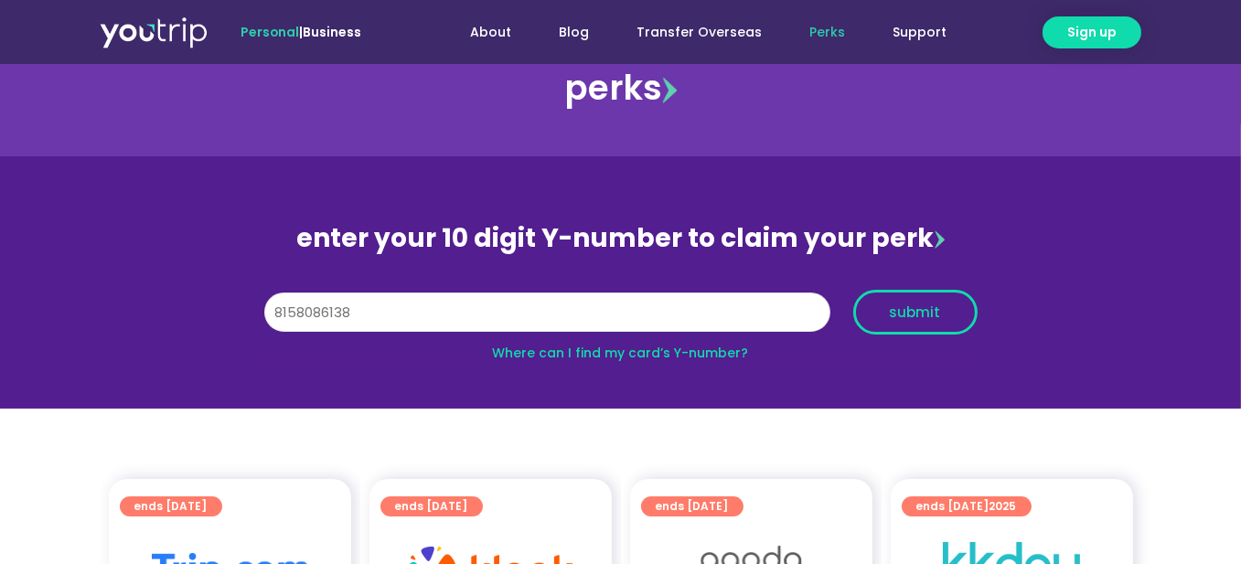
type input "8158086138"
click at [917, 306] on span "submit" at bounding box center [915, 313] width 51 height 14
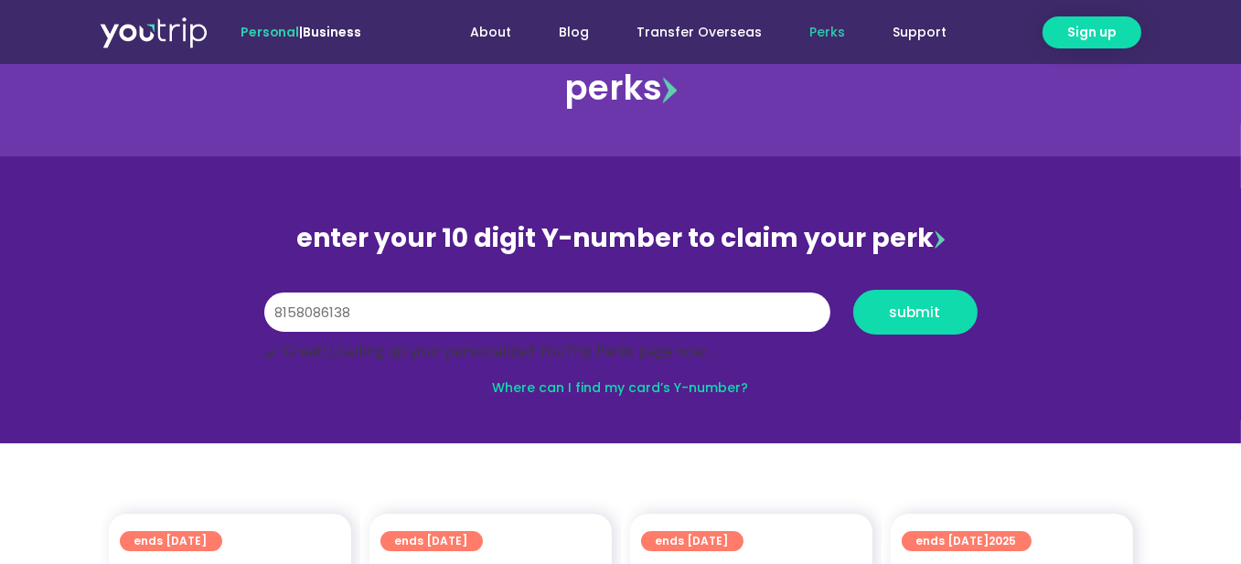
scroll to position [121, 0]
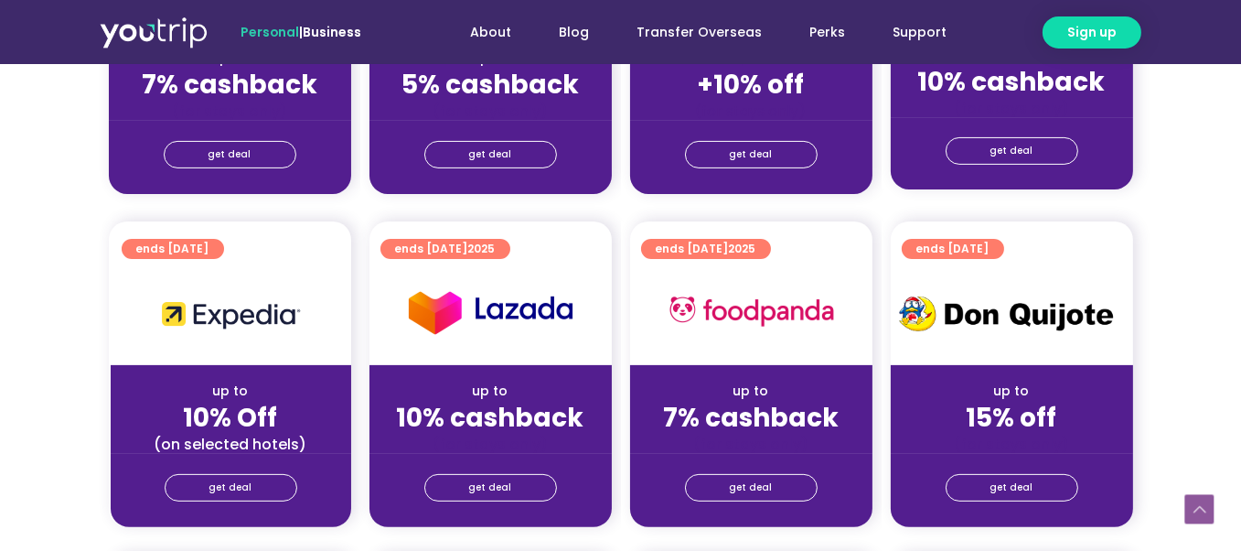
scroll to position [823, 0]
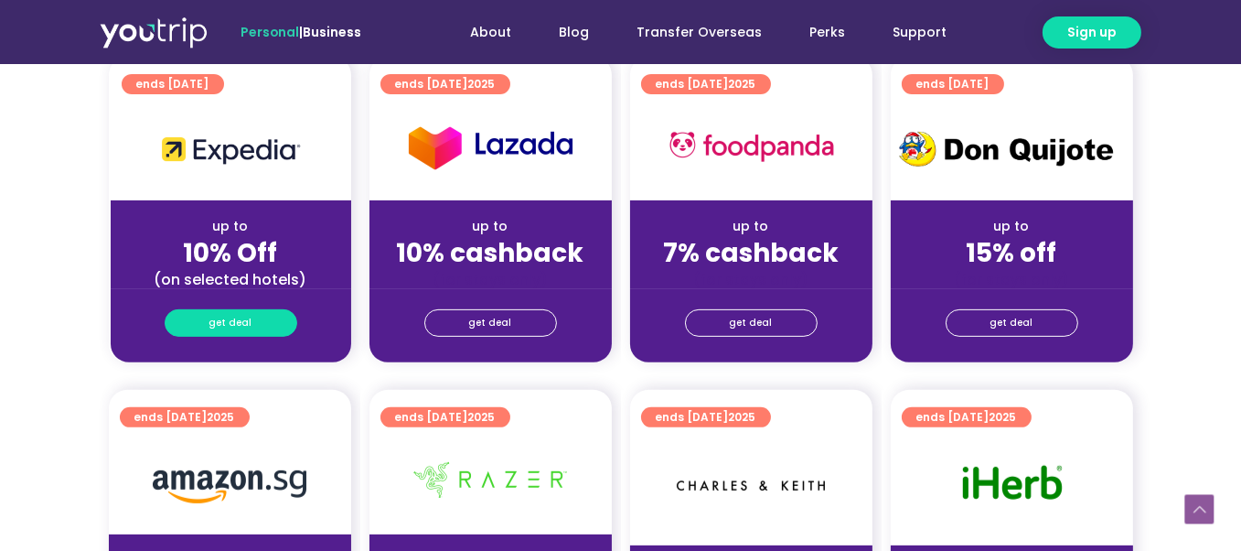
click at [243, 317] on span "get deal" at bounding box center [230, 323] width 43 height 26
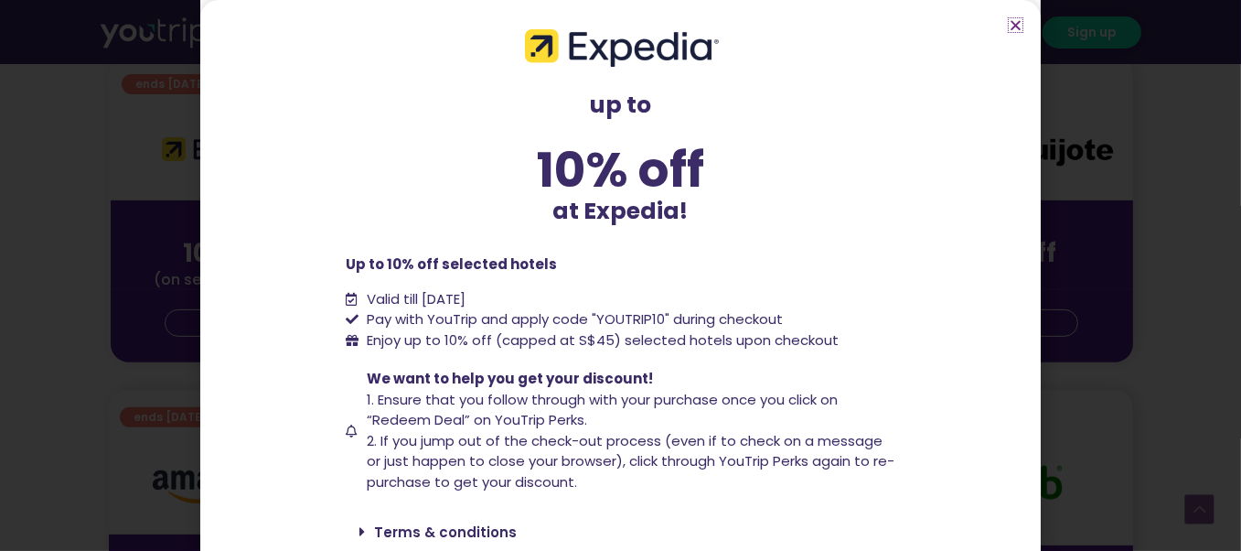
scroll to position [66, 0]
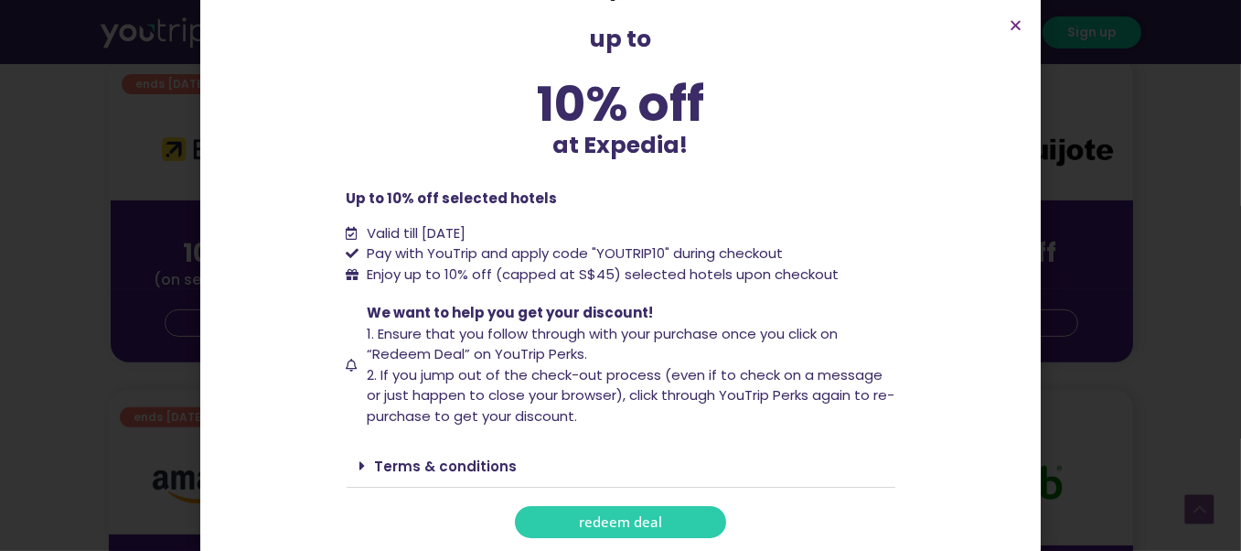
click at [662, 524] on link "redeem deal" at bounding box center [620, 522] width 211 height 32
click at [665, 518] on link "redeem deal" at bounding box center [620, 522] width 211 height 32
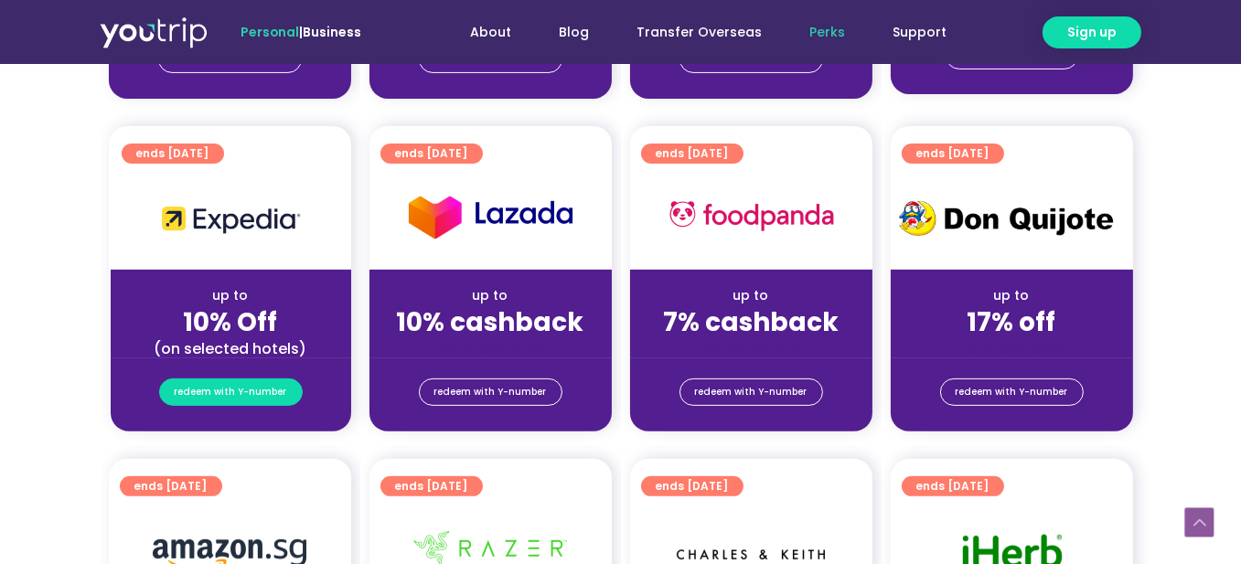
click at [247, 395] on span "redeem with Y-number" at bounding box center [231, 393] width 113 height 26
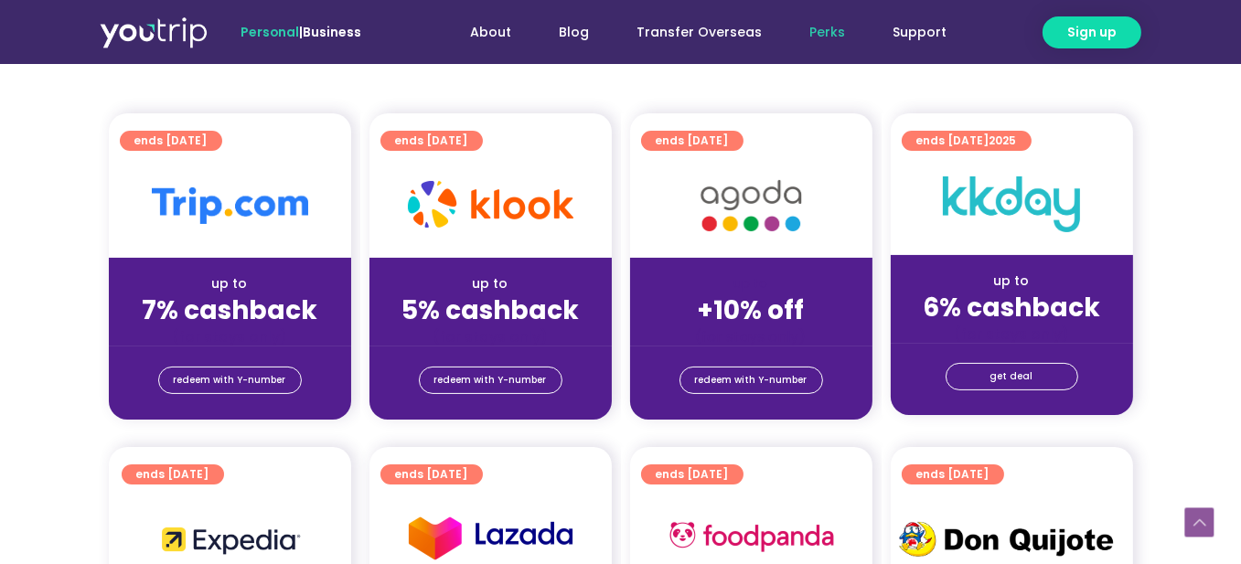
scroll to position [136, 0]
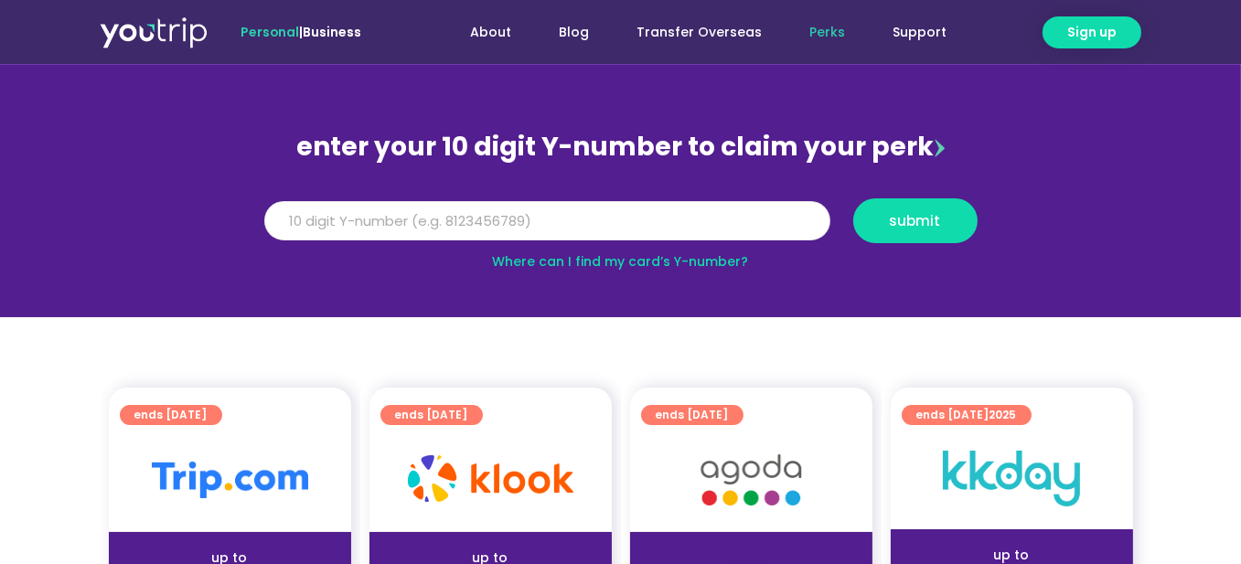
click at [606, 224] on input "Y Number" at bounding box center [547, 221] width 566 height 40
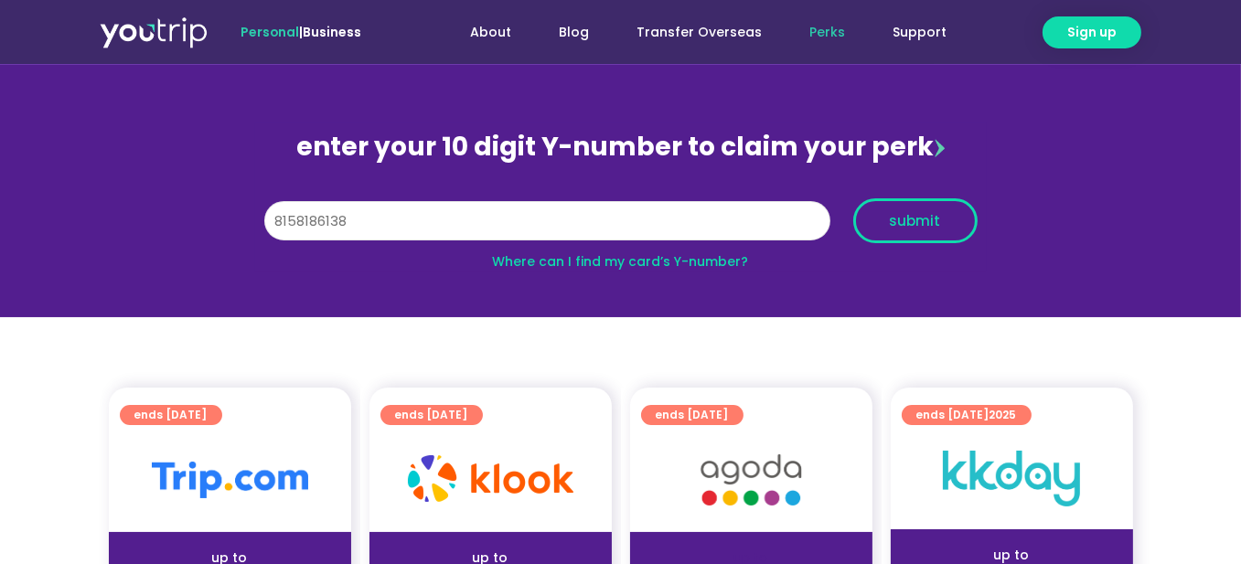
type input "8158186138"
click at [910, 214] on span "submit" at bounding box center [915, 221] width 51 height 14
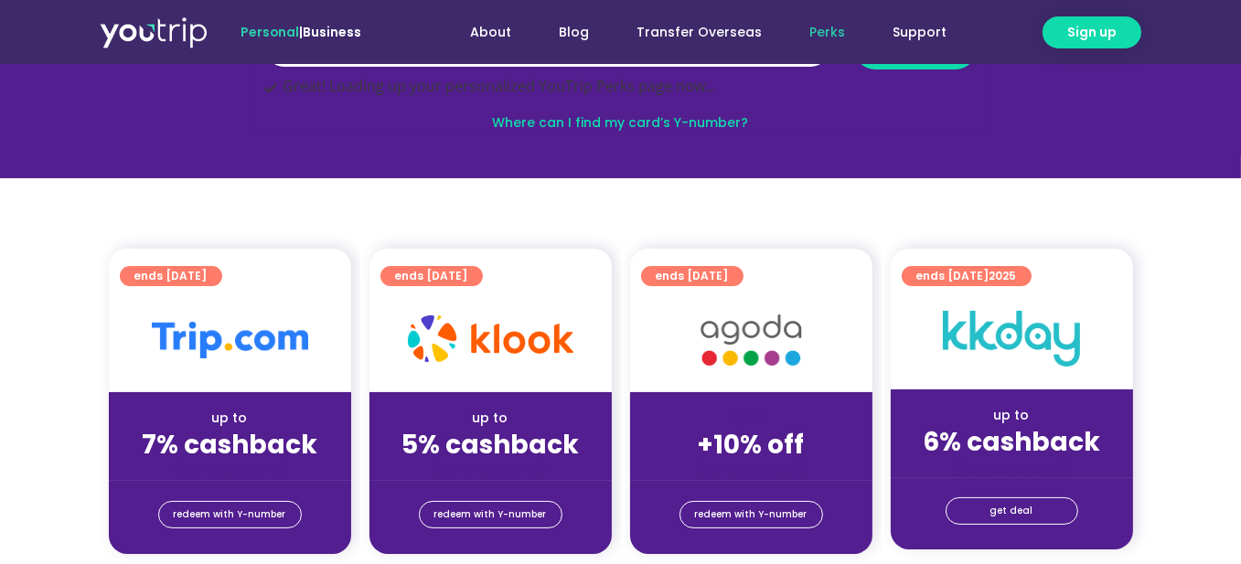
scroll to position [319, 0]
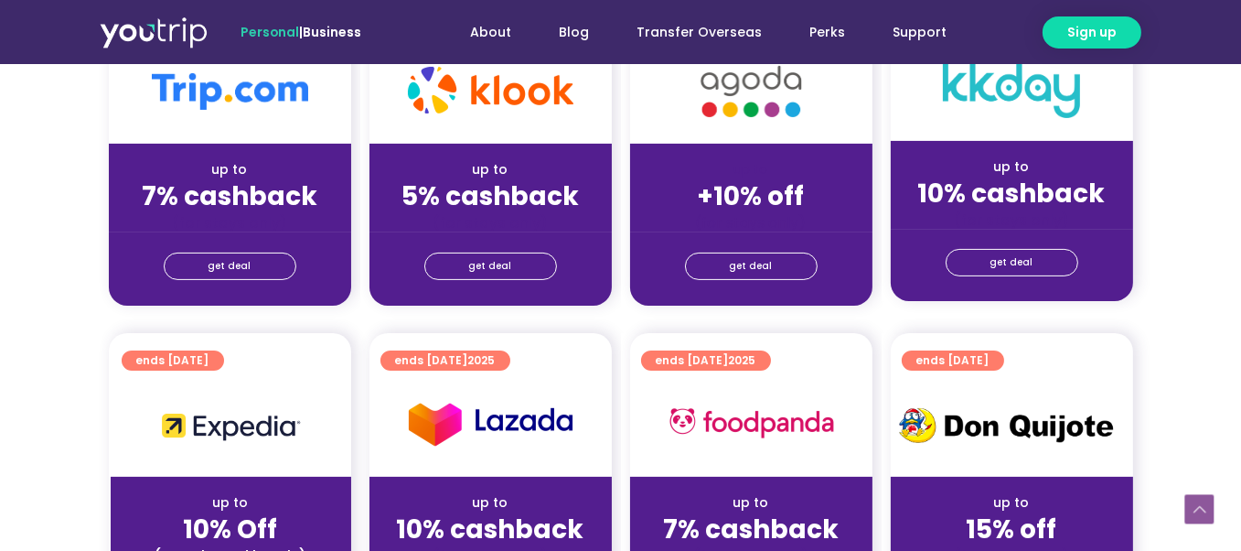
scroll to position [640, 0]
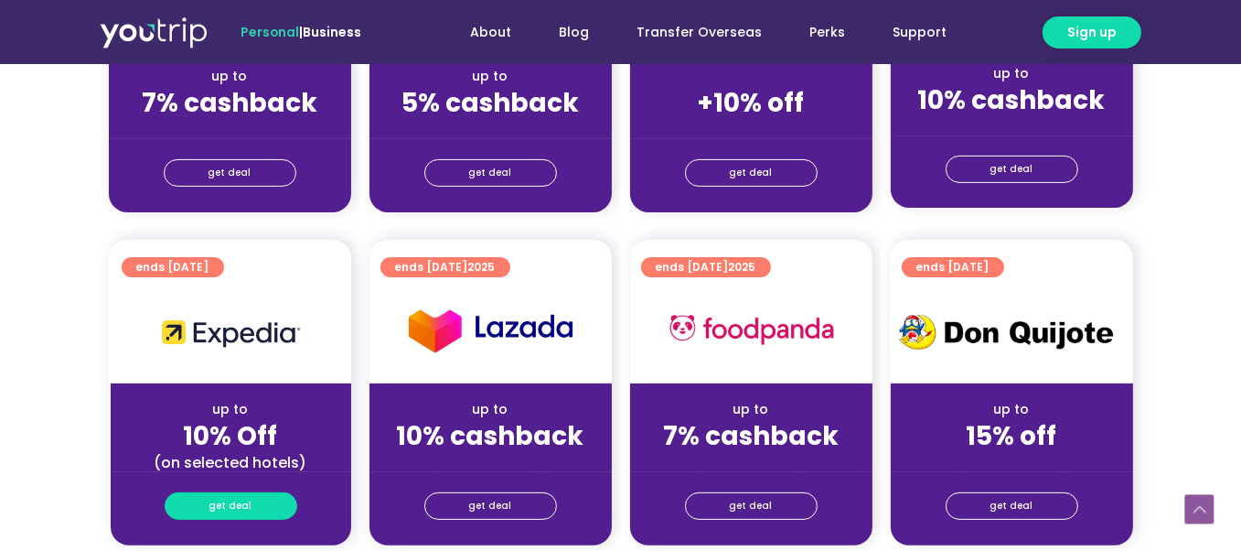
click at [237, 516] on span "get deal" at bounding box center [230, 506] width 43 height 26
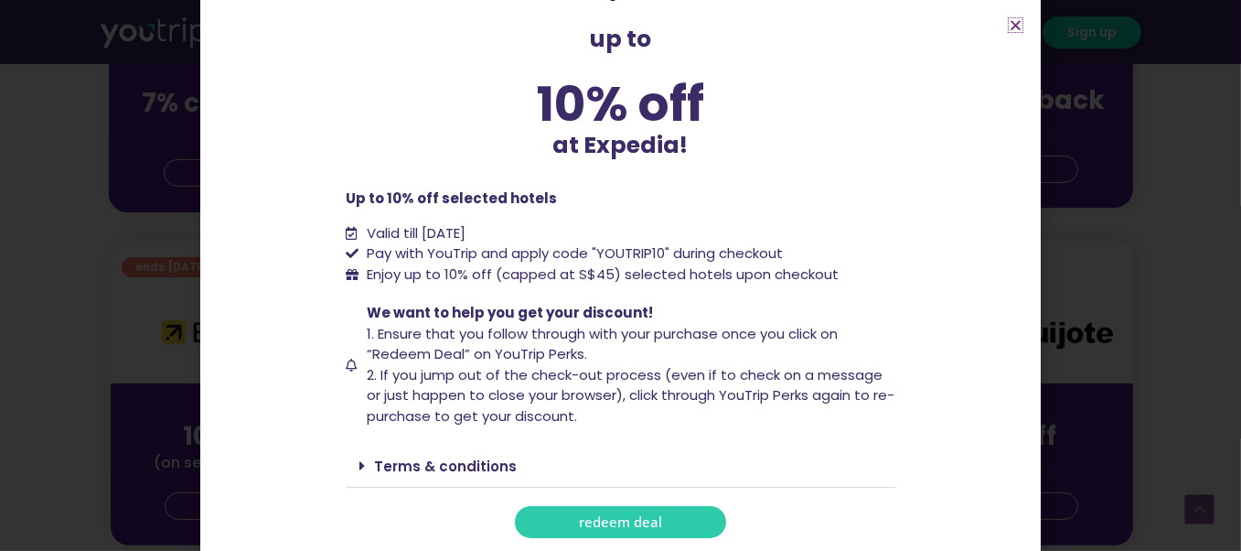
scroll to position [1006, 0]
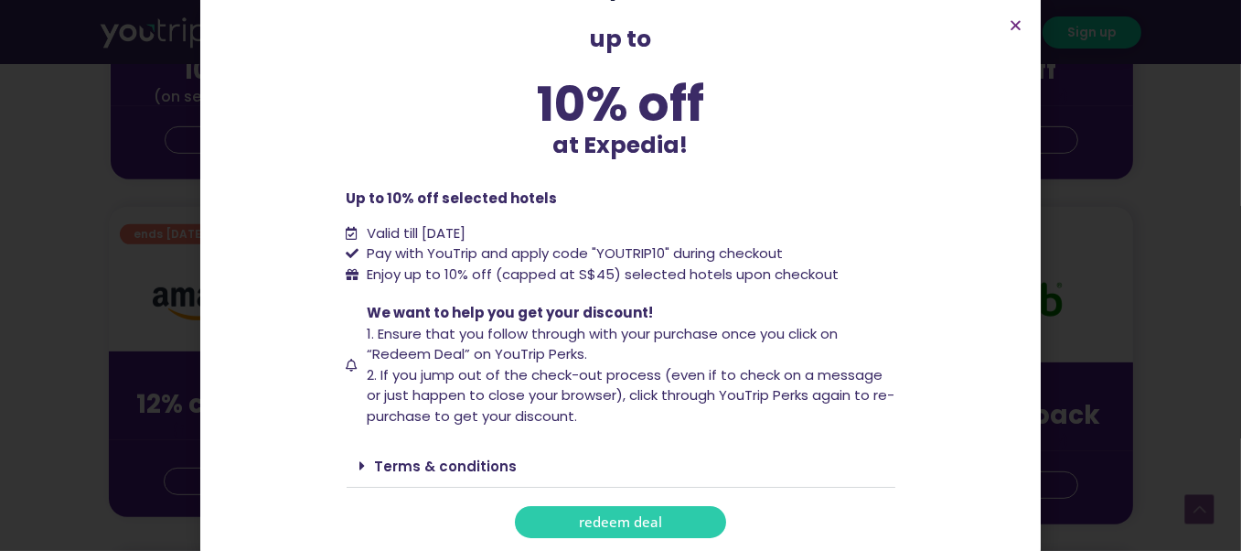
click at [433, 458] on link "Terms & conditions" at bounding box center [446, 465] width 143 height 19
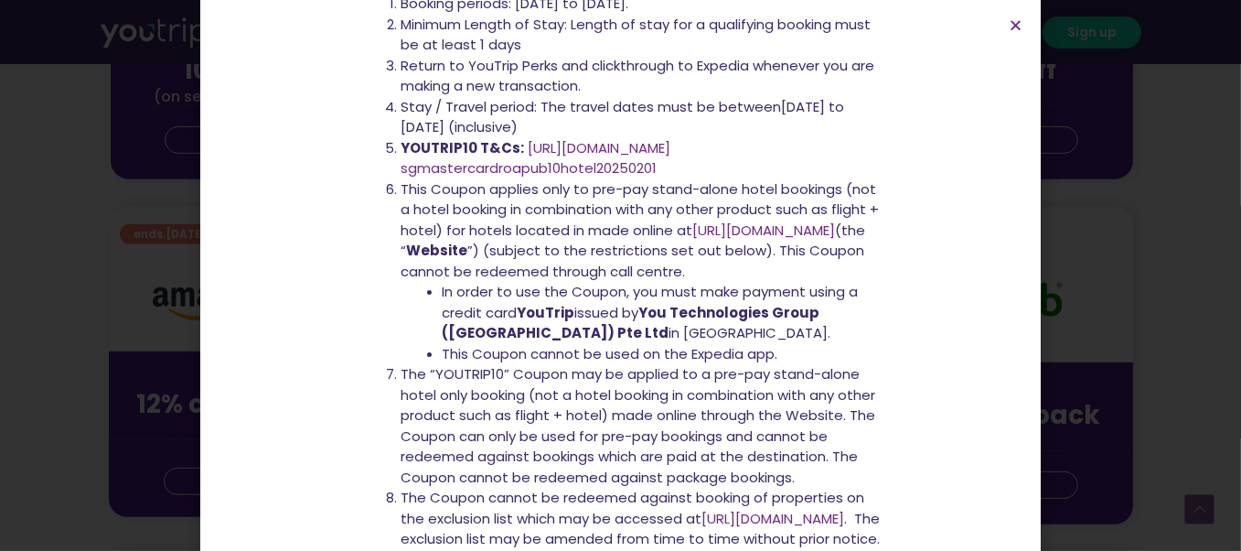
scroll to position [615, 0]
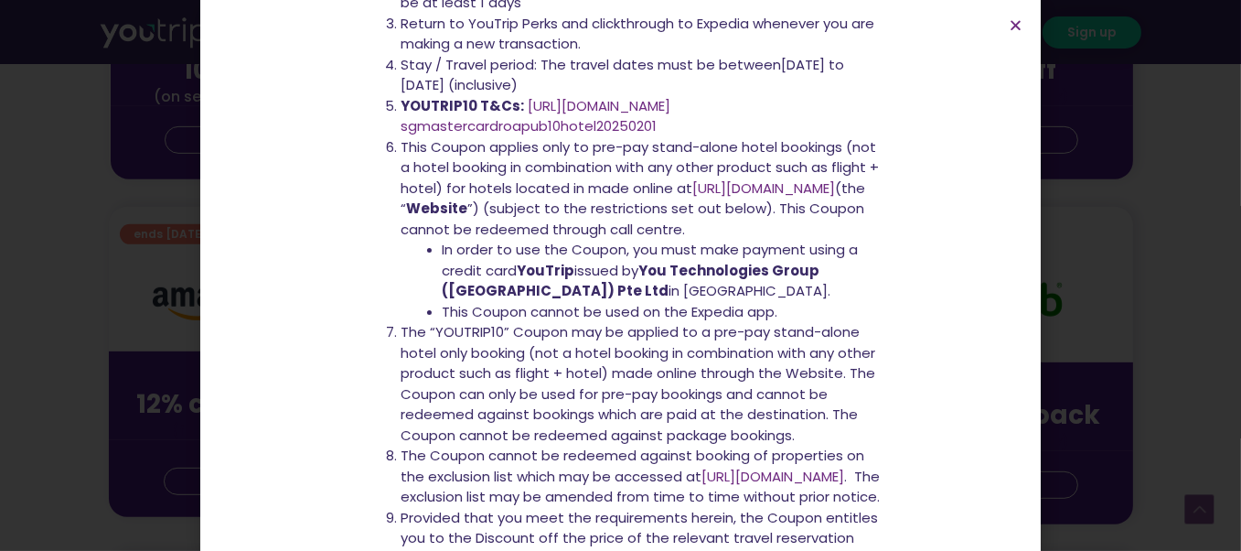
click at [627, 109] on link "[URL][DOMAIN_NAME]" at bounding box center [600, 105] width 143 height 19
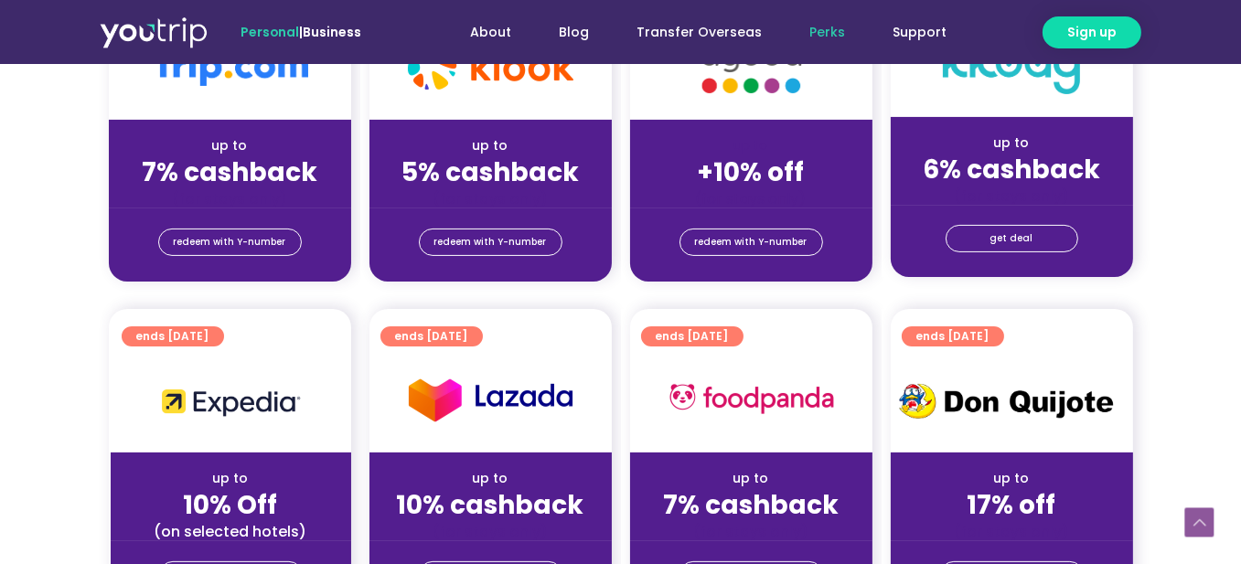
scroll to position [640, 0]
